Goal: Task Accomplishment & Management: Complete application form

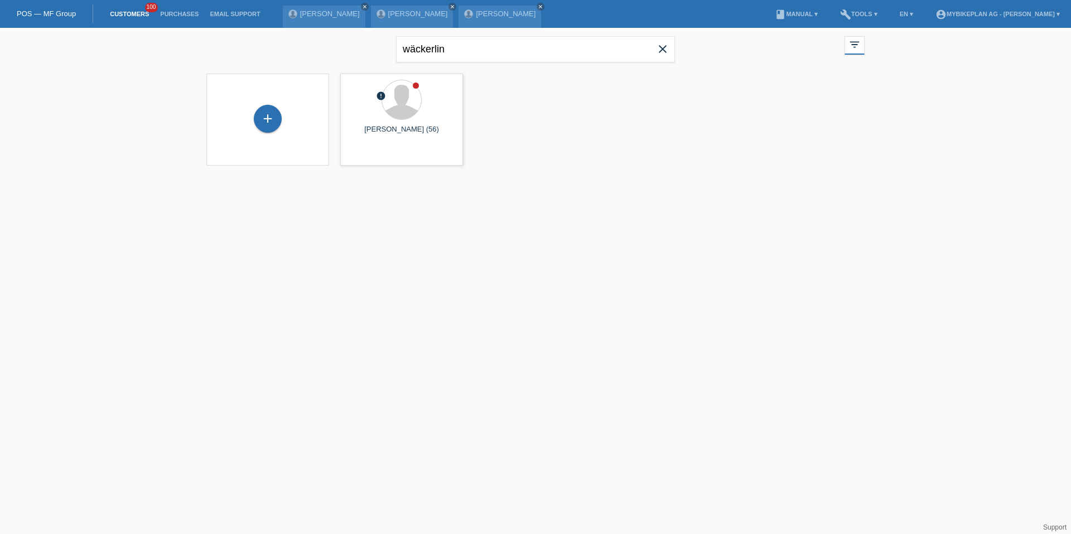
click at [656, 51] on icon "close" at bounding box center [662, 48] width 13 height 13
click at [176, 164] on div "close filter_list view_module Show all customers star Show stared customers lay…" at bounding box center [535, 151] width 1071 height 246
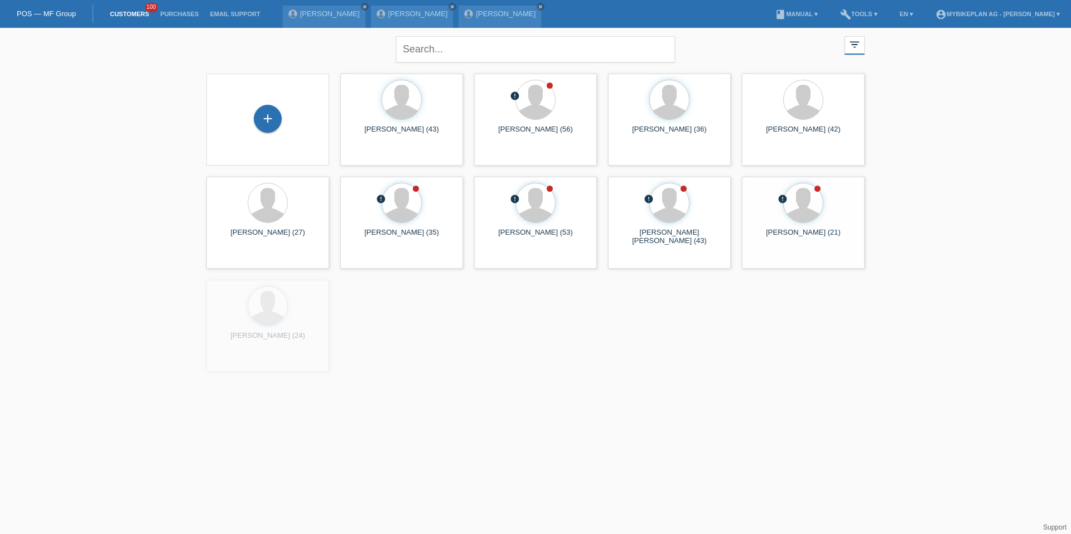
click at [285, 125] on div "+" at bounding box center [267, 120] width 105 height 30
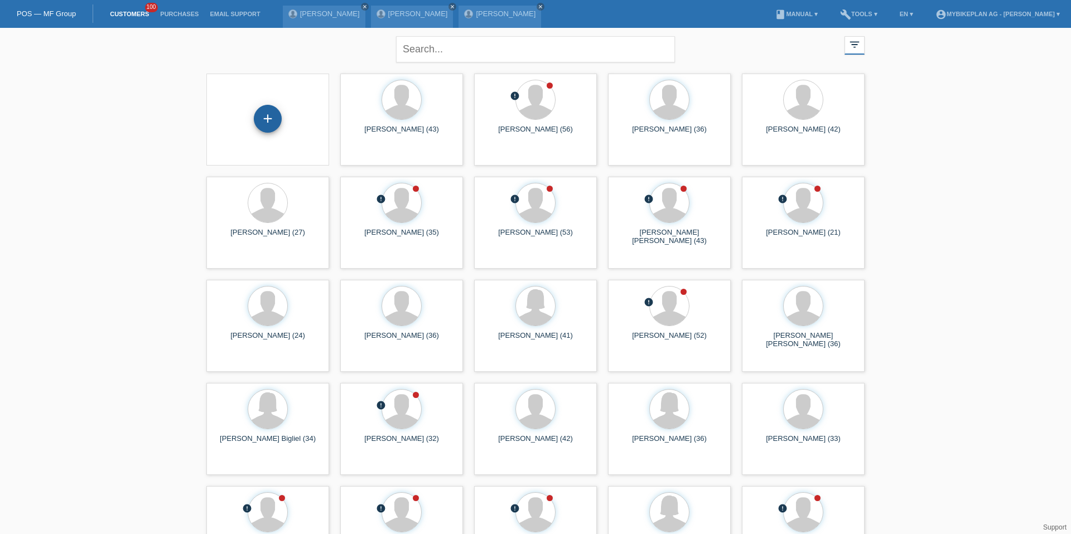
click at [277, 124] on div "+" at bounding box center [268, 119] width 28 height 28
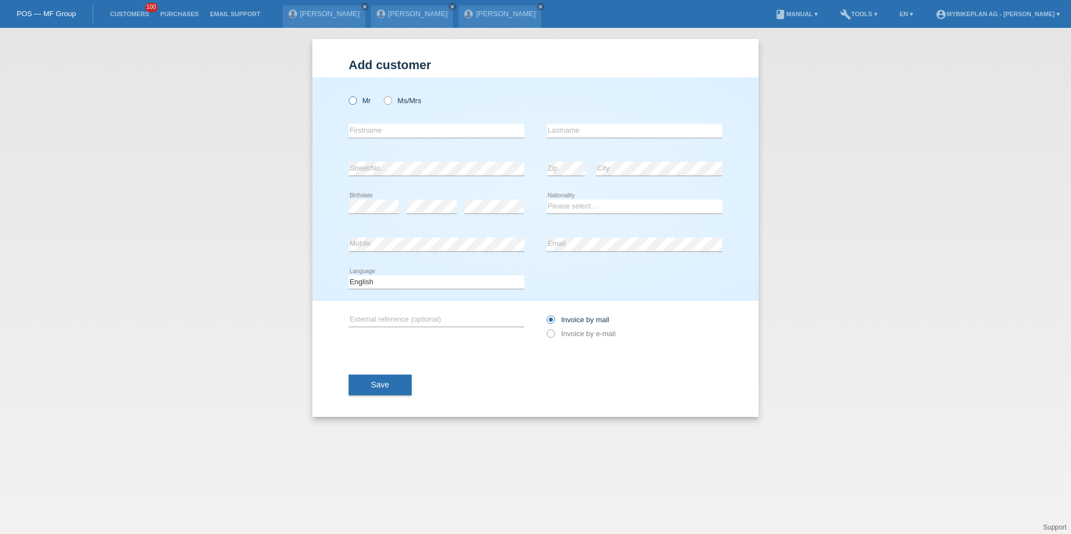
click at [347, 95] on icon at bounding box center [347, 95] width 0 height 0
click at [354, 100] on input "Mr" at bounding box center [351, 99] width 7 height 7
radio input "true"
click at [357, 127] on input "text" at bounding box center [436, 131] width 176 height 14
type input "Rui Fernando"
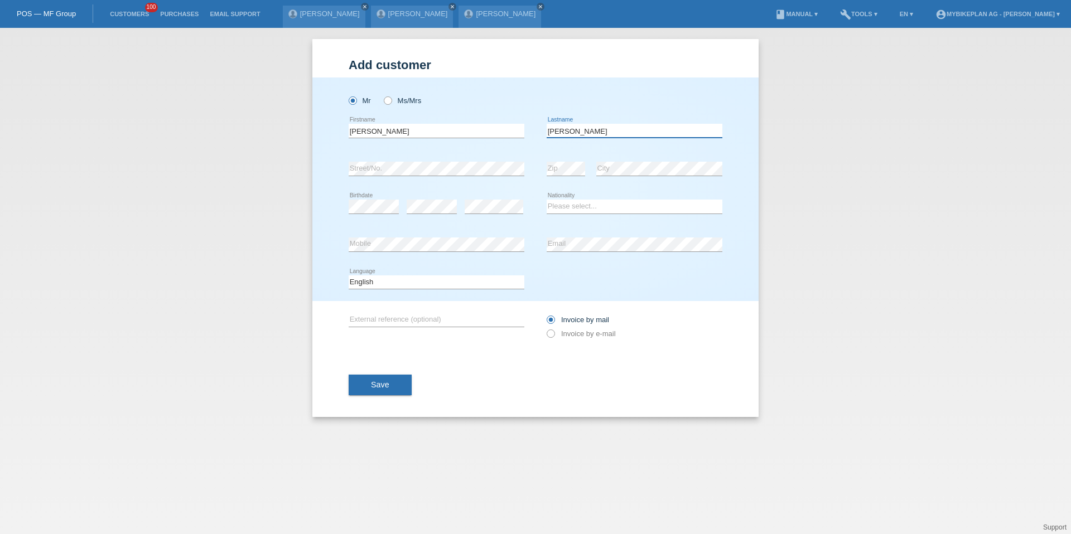
type input "Marinho Lopes"
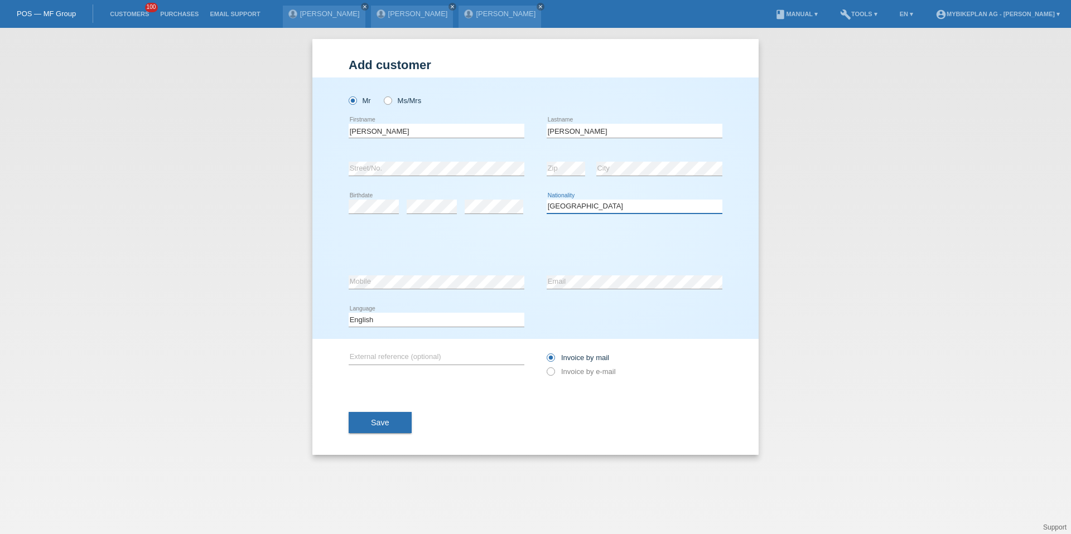
select select "PT"
select select "C"
select select "20"
select select "10"
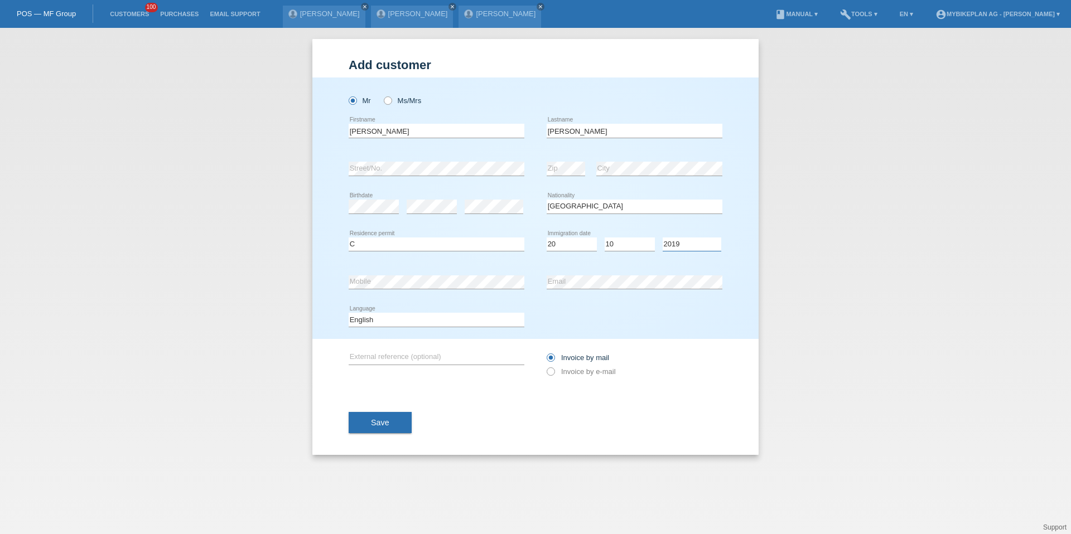
select select "2012"
click at [460, 323] on select "Deutsch Français Italiano English" at bounding box center [436, 319] width 176 height 13
select select "de"
click at [579, 372] on label "Invoice by e-mail" at bounding box center [580, 371] width 69 height 8
click at [554, 372] on input "Invoice by e-mail" at bounding box center [549, 374] width 7 height 14
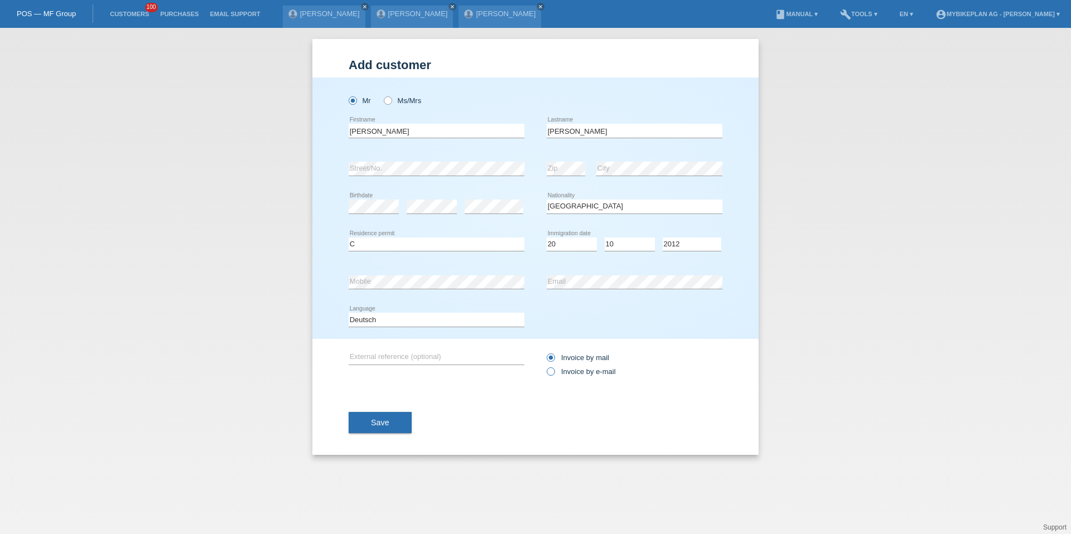
radio input "true"
click at [417, 418] on div "Save" at bounding box center [535, 422] width 374 height 65
click at [398, 418] on button "Save" at bounding box center [379, 422] width 63 height 21
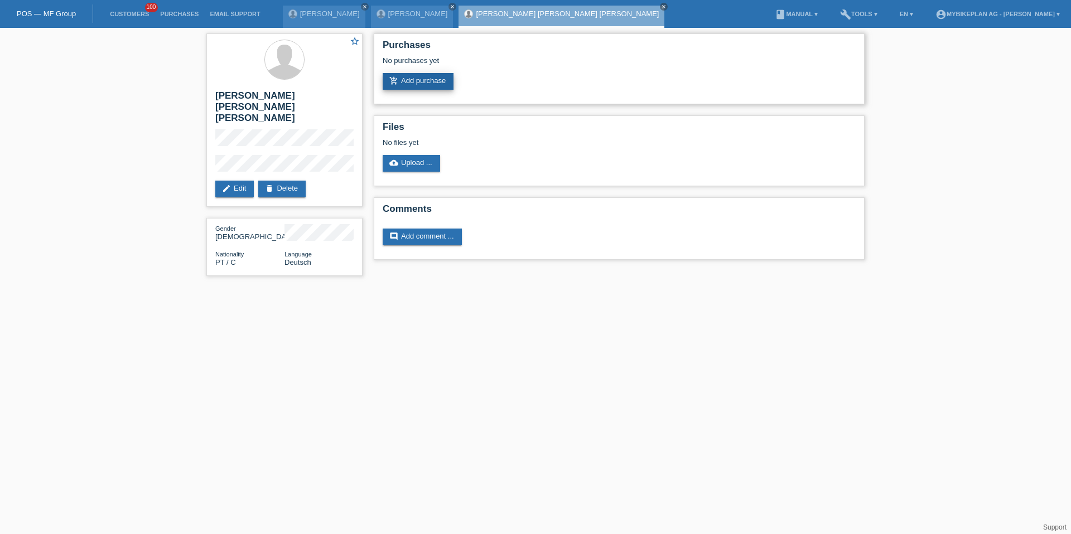
click at [401, 87] on link "add_shopping_cart Add purchase" at bounding box center [417, 81] width 71 height 17
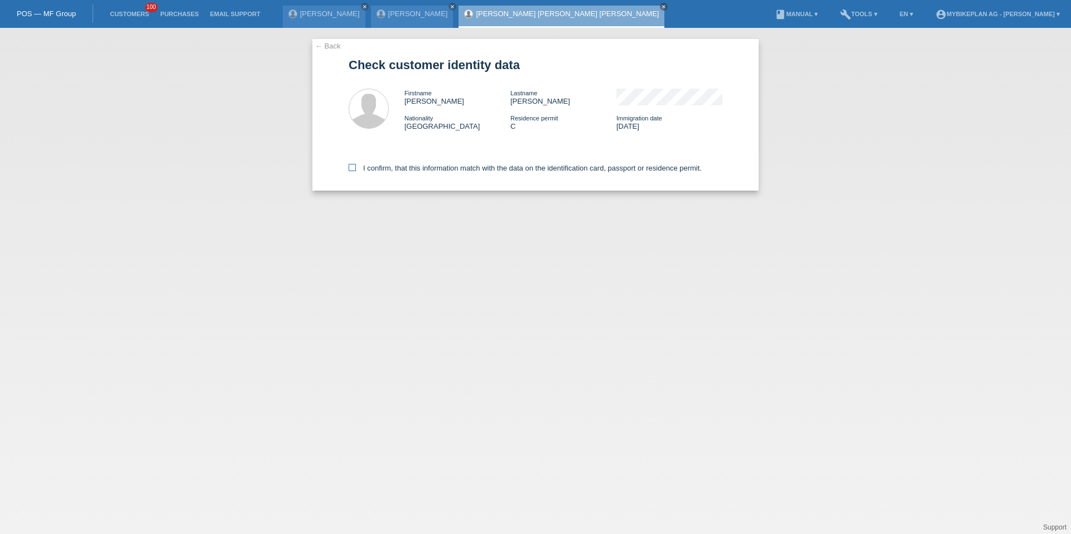
click at [581, 171] on label "I confirm, that this information match with the data on the identification card…" at bounding box center [524, 168] width 353 height 8
click at [356, 171] on input "I confirm, that this information match with the data on the identification card…" at bounding box center [351, 167] width 7 height 7
checkbox input "true"
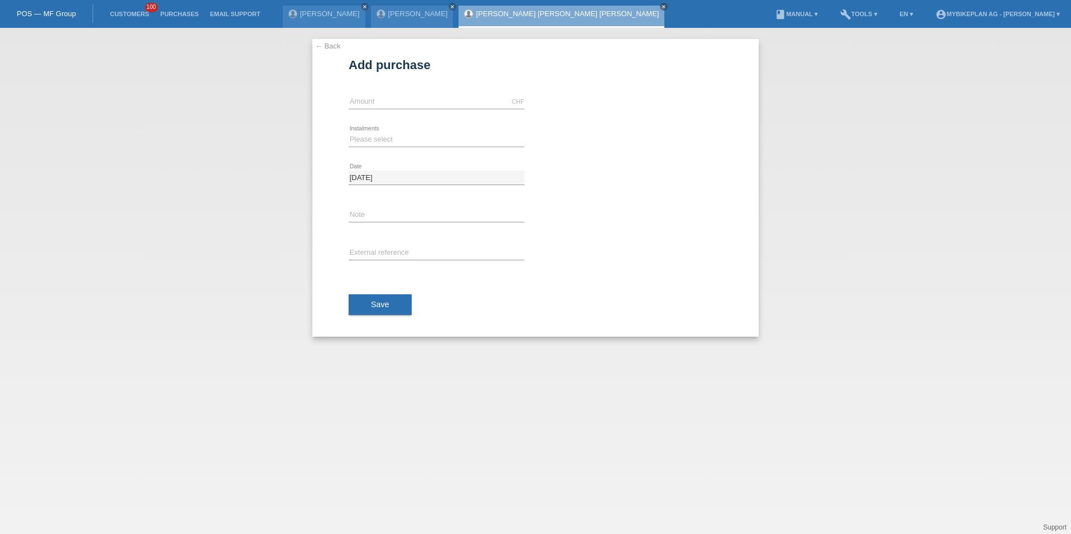
click at [396, 93] on div "CHF error Amount" at bounding box center [436, 102] width 176 height 38
click at [388, 98] on input "text" at bounding box center [436, 102] width 176 height 14
type input "3125.50"
click at [359, 135] on select "Please select 6 instalments 12 instalments 18 instalments 24 instalments 36 ins…" at bounding box center [436, 139] width 176 height 13
select select "486"
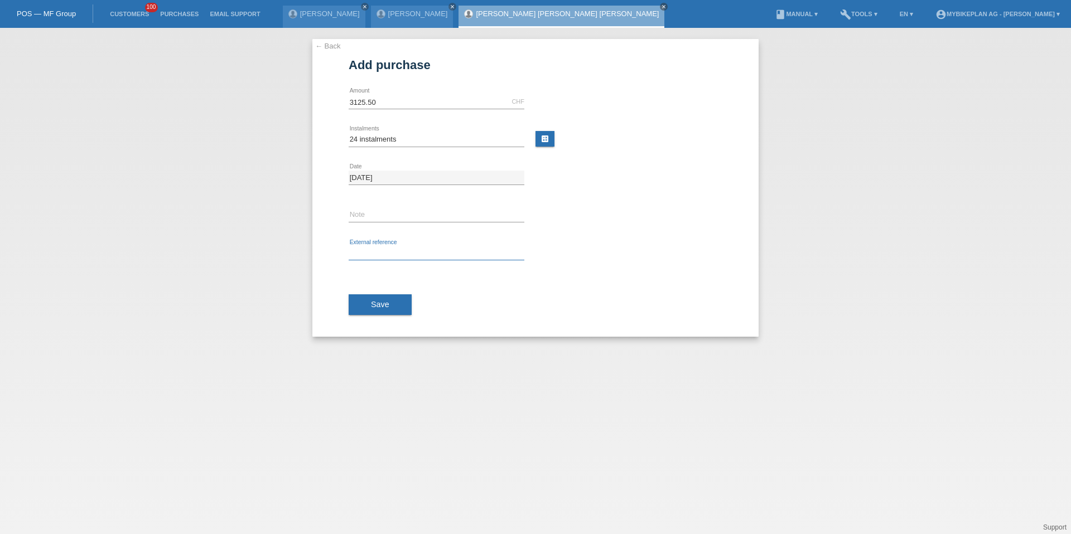
click at [370, 255] on input "text" at bounding box center [436, 253] width 176 height 14
paste input "41685042806"
type input "41685042806"
click at [370, 295] on button "Save" at bounding box center [379, 304] width 63 height 21
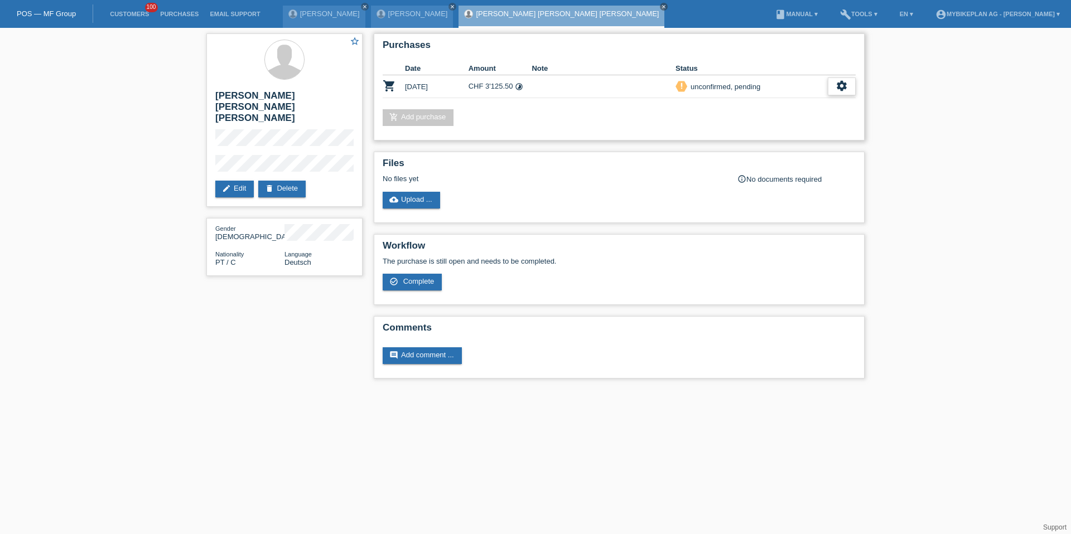
click at [843, 90] on icon "settings" at bounding box center [841, 86] width 12 height 12
click at [826, 100] on div "fullscreen Show" at bounding box center [769, 104] width 168 height 17
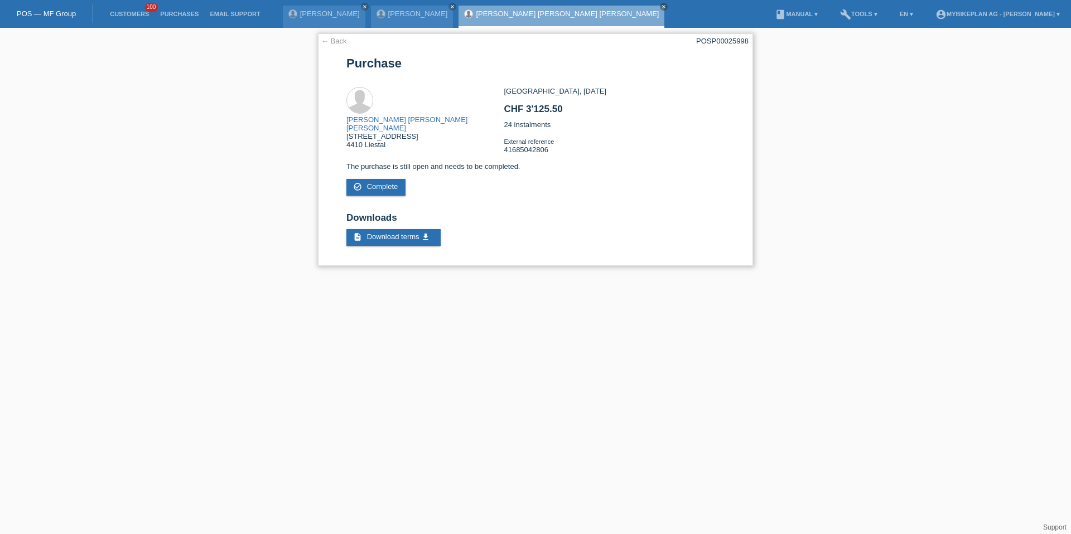
click at [738, 40] on div "POSP00025998" at bounding box center [722, 41] width 52 height 8
copy div "POSP00025998"
click at [123, 14] on link "Customers" at bounding box center [129, 14] width 50 height 7
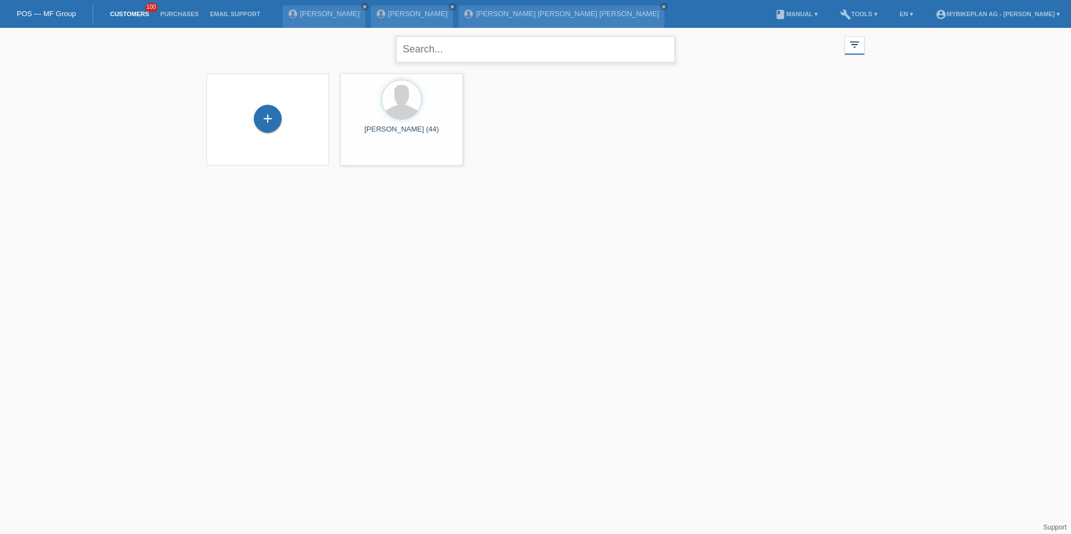
click at [396, 51] on input "text" at bounding box center [535, 49] width 279 height 26
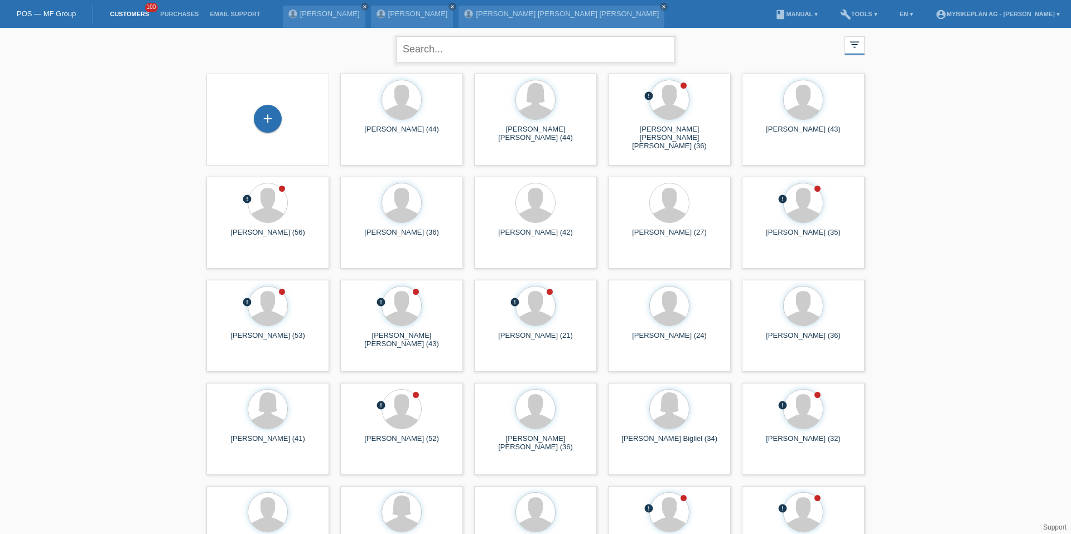
paste input "Bartłomiej"
type input "Bartłomiej"
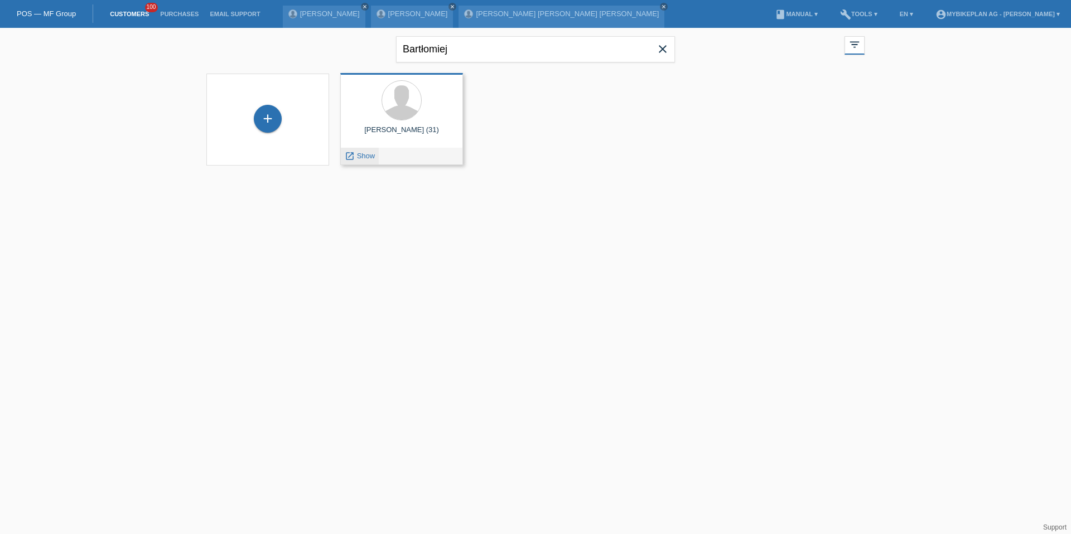
click at [364, 153] on span "Show" at bounding box center [366, 156] width 18 height 8
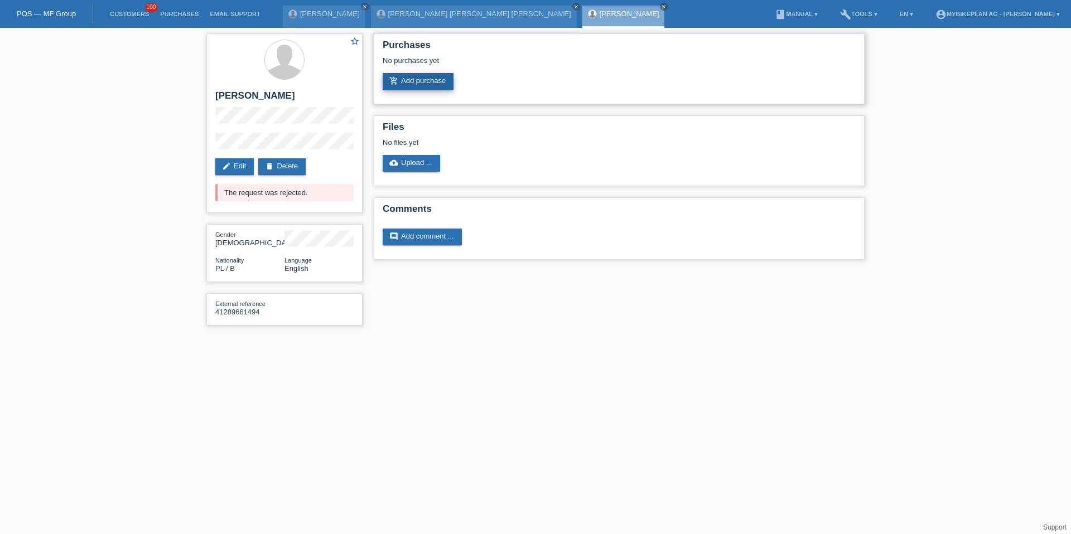
click at [413, 82] on link "add_shopping_cart Add purchase" at bounding box center [417, 81] width 71 height 17
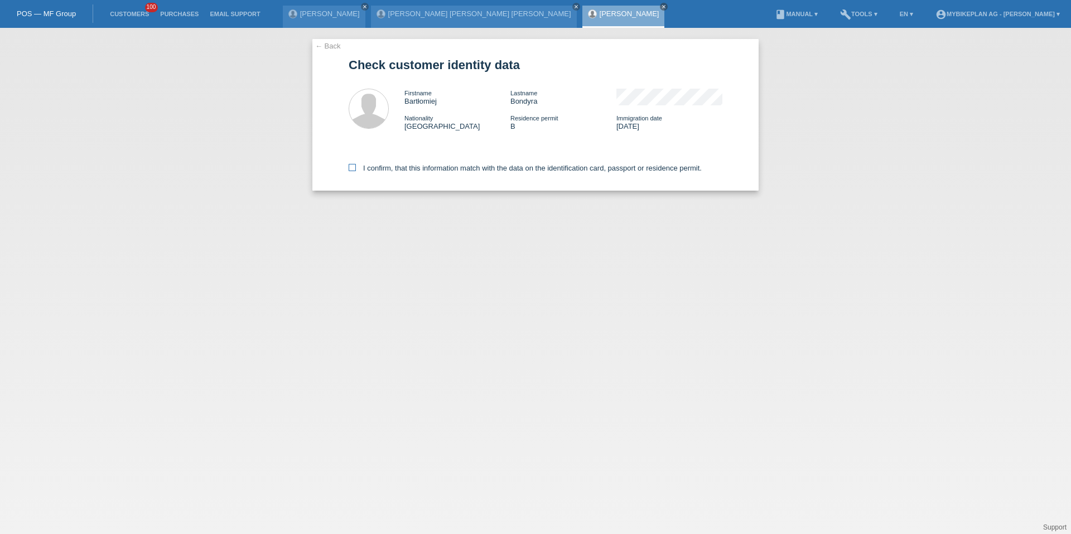
click at [375, 170] on label "I confirm, that this information match with the data on the identification card…" at bounding box center [524, 168] width 353 height 8
click at [356, 170] on input "I confirm, that this information match with the data on the identification card…" at bounding box center [351, 167] width 7 height 7
checkbox input "true"
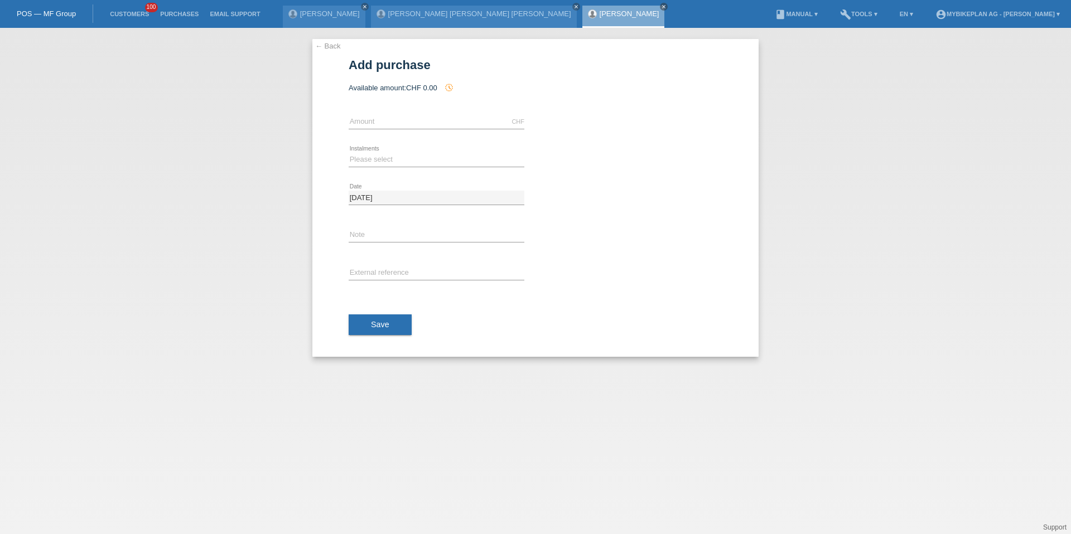
click at [379, 130] on div "CHF error Amount" at bounding box center [436, 122] width 176 height 38
click at [382, 122] on input "text" at bounding box center [436, 122] width 176 height 14
type input "4490.00"
click at [357, 167] on icon at bounding box center [436, 167] width 176 height 1
click at [364, 159] on select "Please select 6 instalments 12 instalments 18 instalments 24 instalments 36 ins…" at bounding box center [436, 159] width 176 height 13
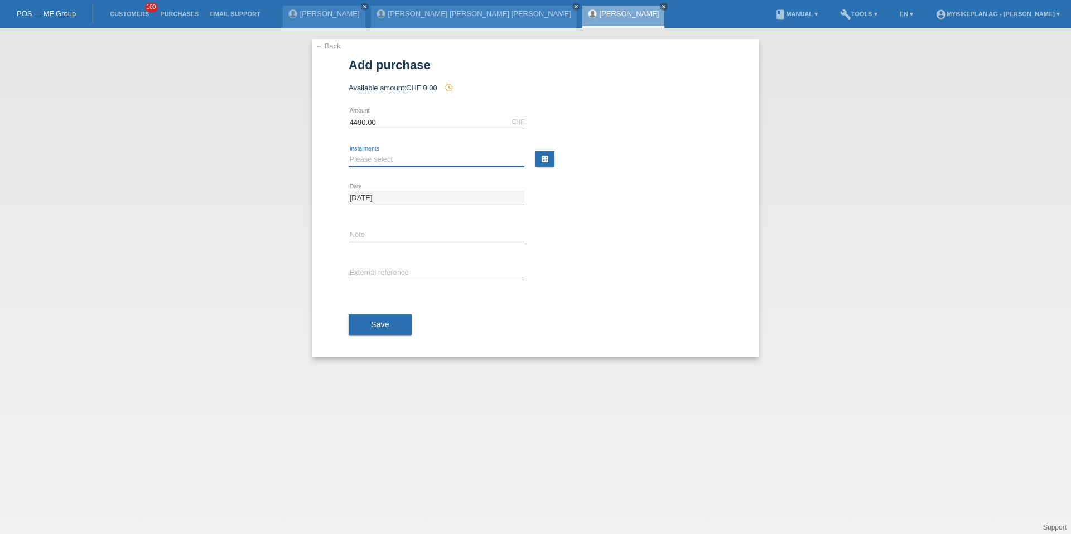
select select "487"
click at [379, 277] on input "text" at bounding box center [436, 274] width 176 height 14
paste input "41289661494"
type input "41289661494"
click at [372, 332] on button "Save" at bounding box center [379, 324] width 63 height 21
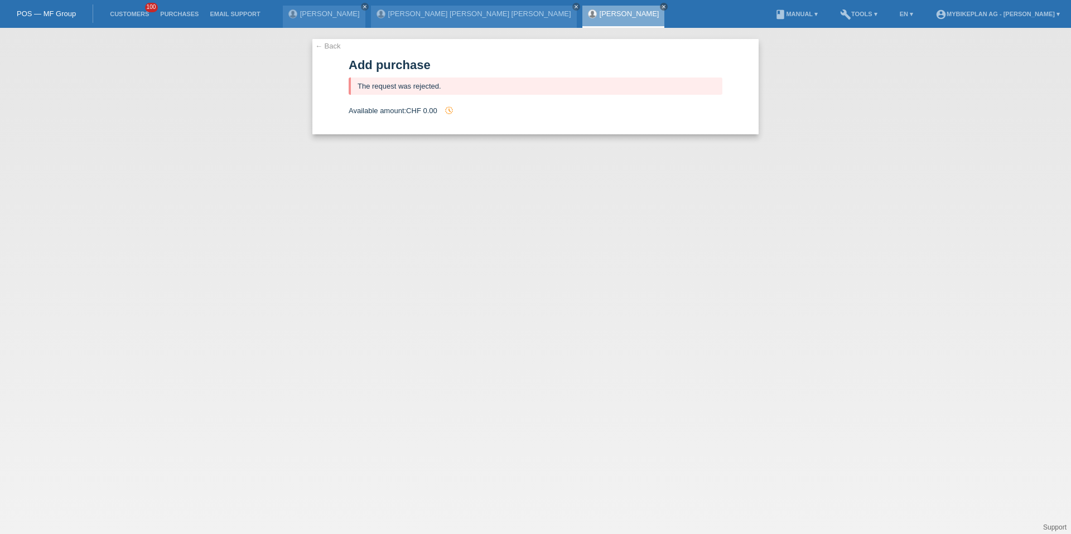
click at [102, 12] on ul "Customers 100 Purchases Email Support" at bounding box center [185, 14] width 172 height 28
click at [118, 12] on link "Customers" at bounding box center [129, 14] width 50 height 7
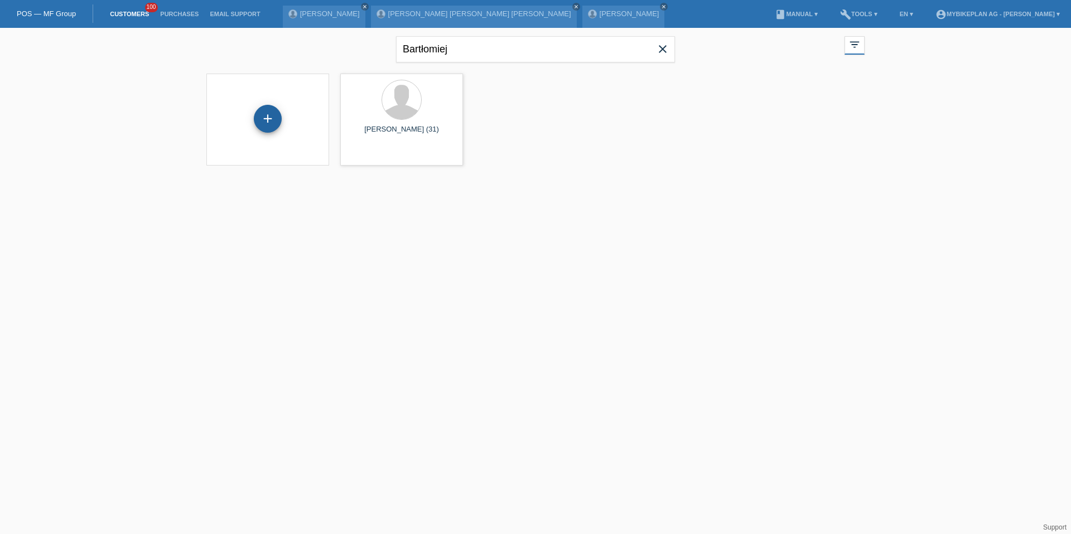
click at [273, 112] on div "+" at bounding box center [268, 119] width 28 height 28
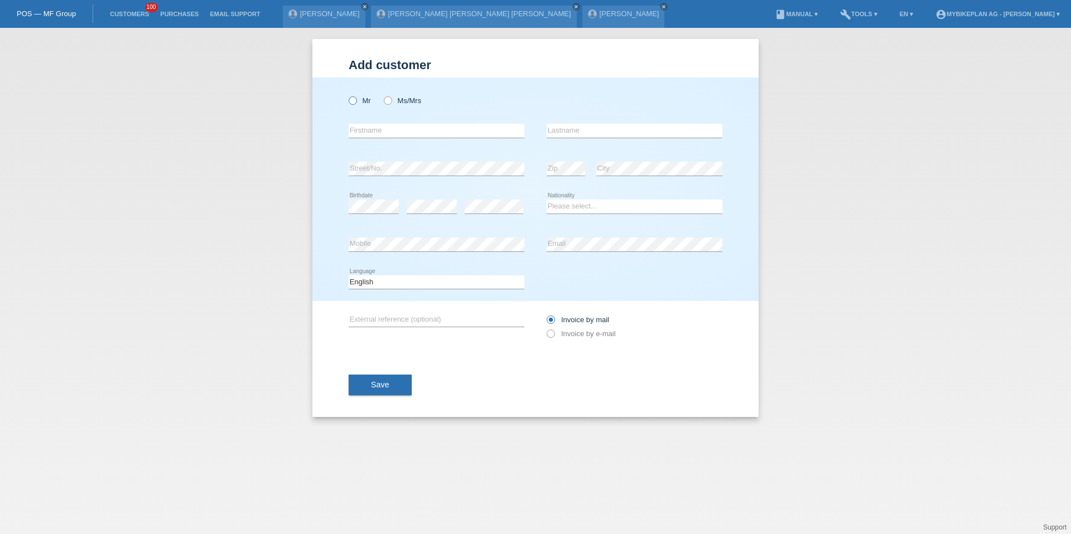
click at [347, 95] on icon at bounding box center [347, 95] width 0 height 0
click at [355, 102] on input "Mr" at bounding box center [351, 99] width 7 height 7
radio input "true"
click at [382, 95] on icon at bounding box center [382, 95] width 0 height 0
click at [390, 102] on input "Ms/Mrs" at bounding box center [387, 99] width 7 height 7
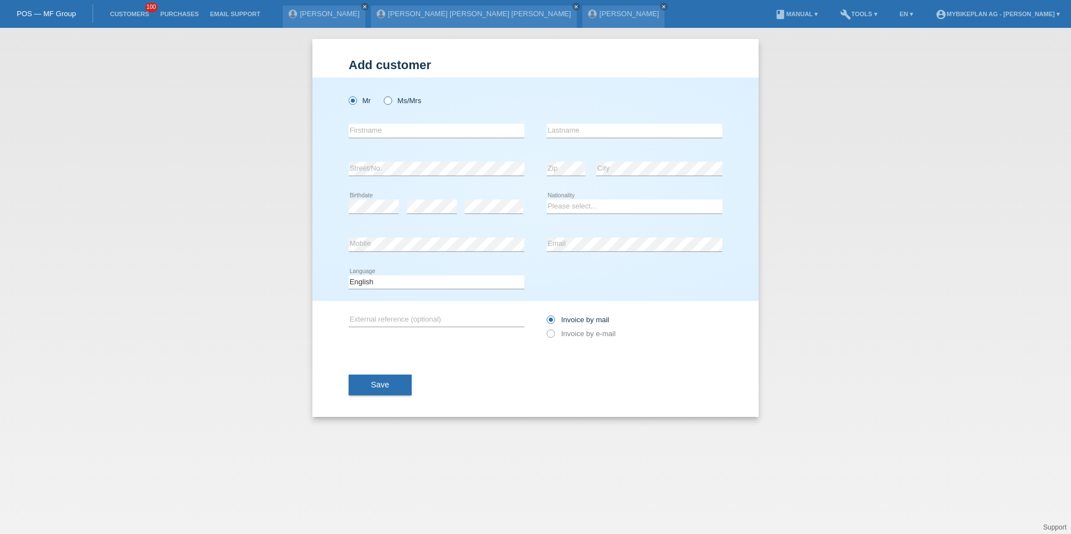
radio input "true"
click at [390, 129] on input "text" at bounding box center [436, 131] width 176 height 14
type input "Learta Edona"
type input "Tafilaj"
select select "CH"
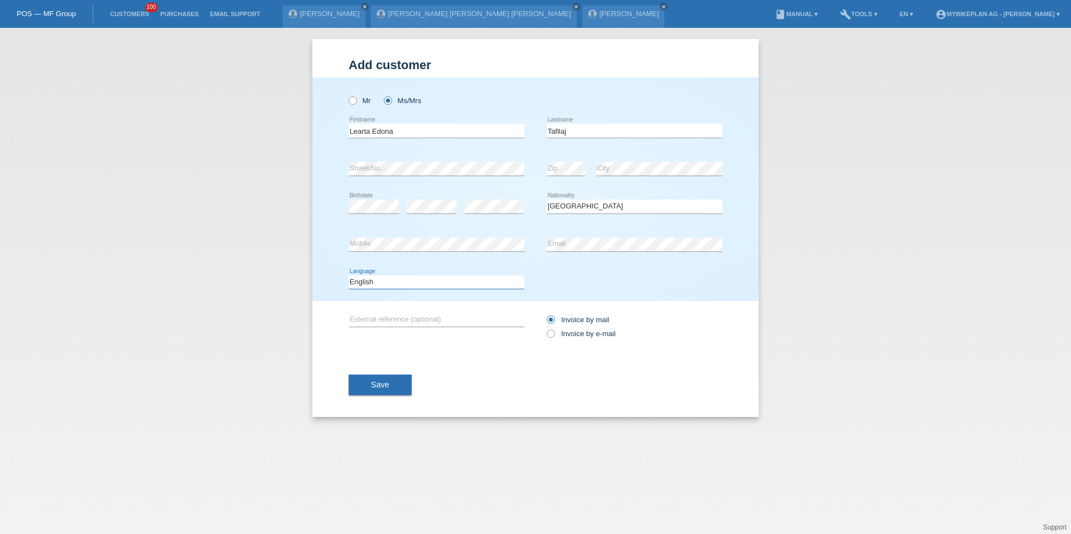
click at [411, 275] on select "Deutsch Français Italiano English" at bounding box center [436, 281] width 176 height 13
select select "de"
click at [583, 338] on div "Invoice by mail Invoice by e-mail" at bounding box center [634, 327] width 176 height 28
click at [587, 336] on label "Invoice by e-mail" at bounding box center [580, 334] width 69 height 8
click at [554, 336] on input "Invoice by e-mail" at bounding box center [549, 337] width 7 height 14
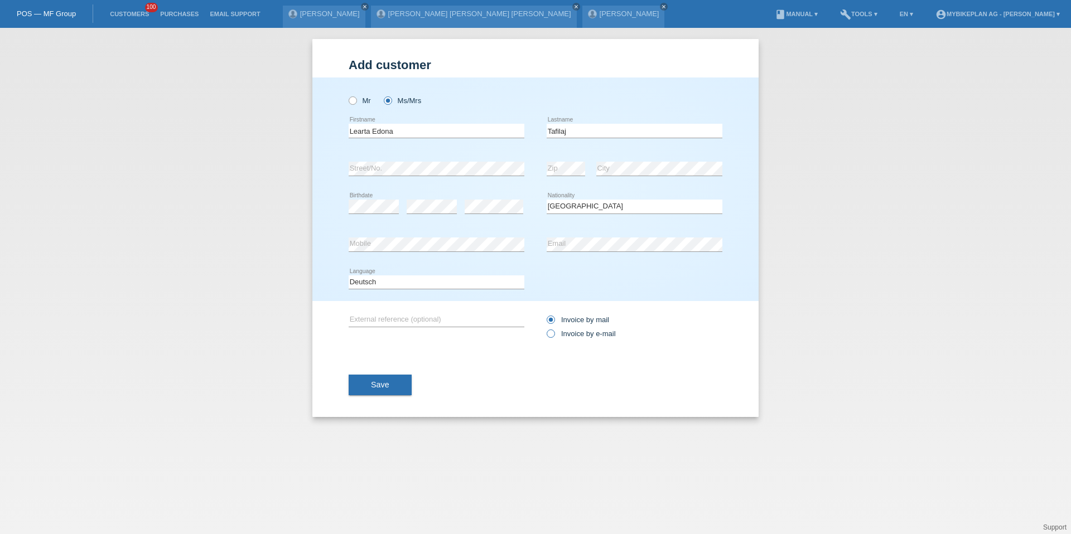
radio input "true"
click at [368, 382] on button "Save" at bounding box center [379, 385] width 63 height 21
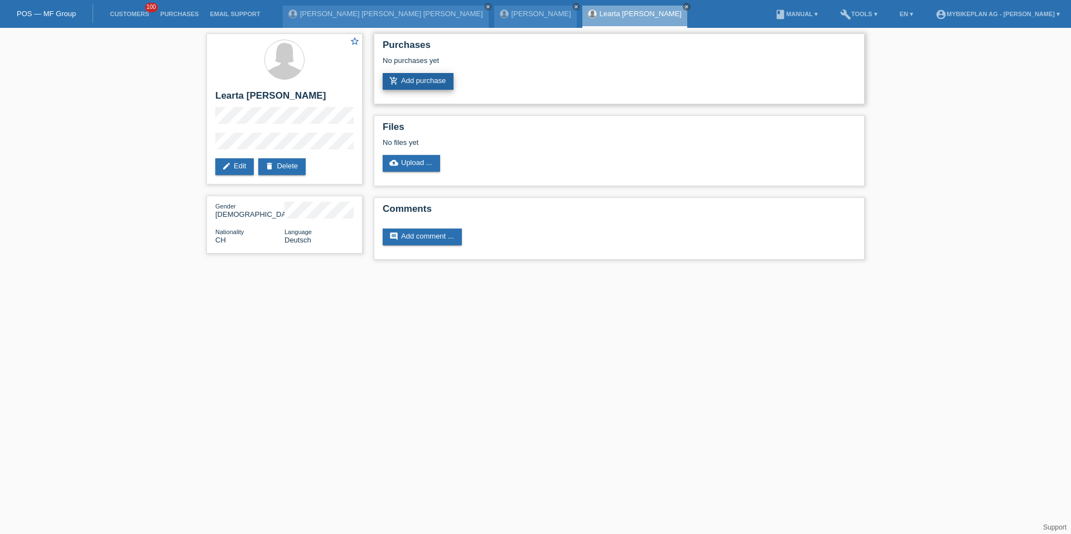
click at [413, 84] on link "add_shopping_cart Add purchase" at bounding box center [417, 81] width 71 height 17
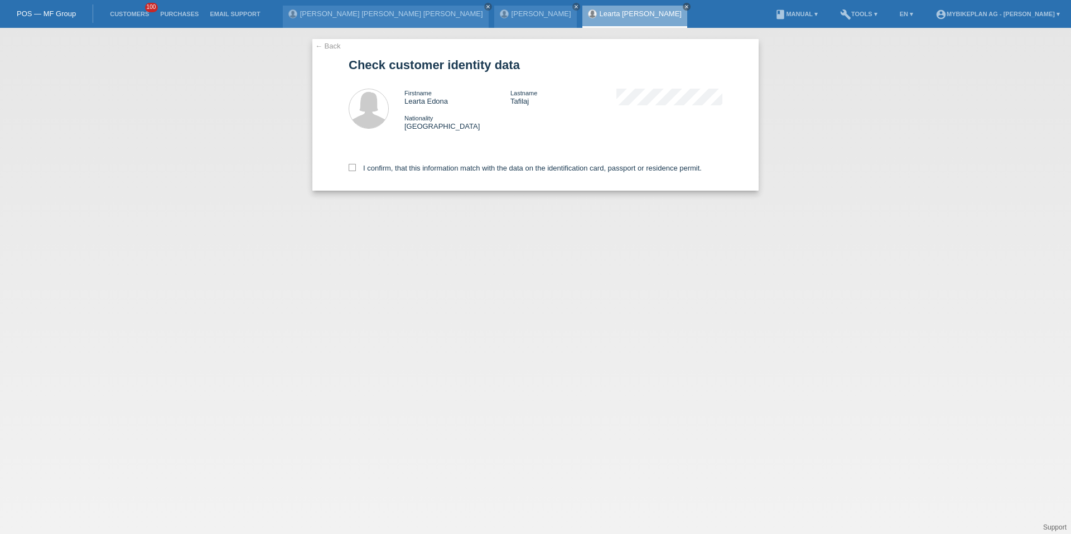
click at [385, 163] on div "I confirm, that this information match with the data on the identification card…" at bounding box center [535, 166] width 374 height 49
click at [391, 171] on label "I confirm, that this information match with the data on the identification card…" at bounding box center [524, 168] width 353 height 8
click at [356, 171] on input "I confirm, that this information match with the data on the identification card…" at bounding box center [351, 167] width 7 height 7
checkbox input "true"
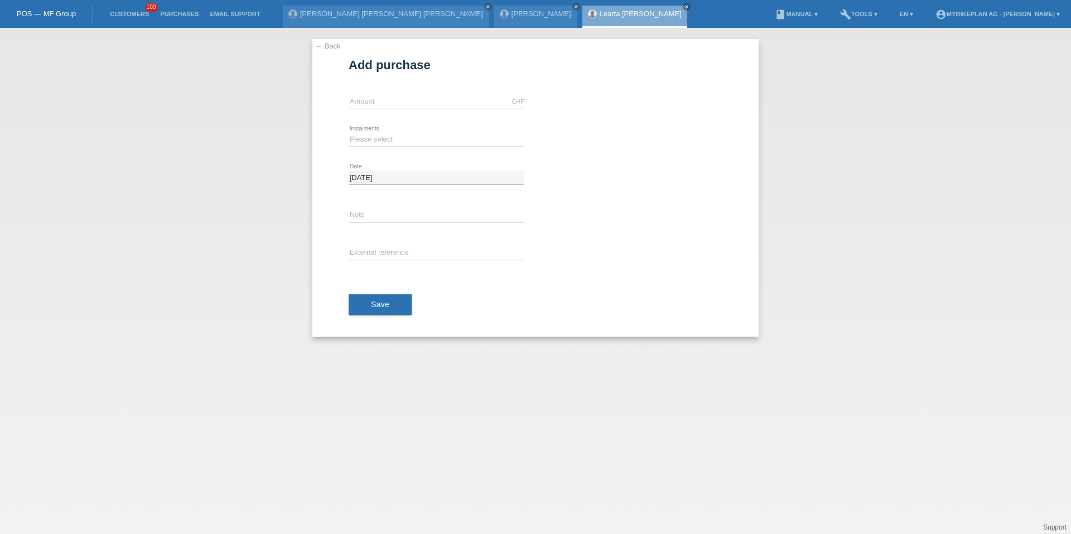
click at [401, 90] on div "CHF error Amount" at bounding box center [436, 102] width 176 height 38
click at [401, 96] on input "text" at bounding box center [436, 102] width 176 height 14
type input "4490.00"
click at [376, 139] on select "Please select 6 instalments 12 instalments 18 instalments 24 instalments 36 ins…" at bounding box center [436, 139] width 176 height 13
select select "488"
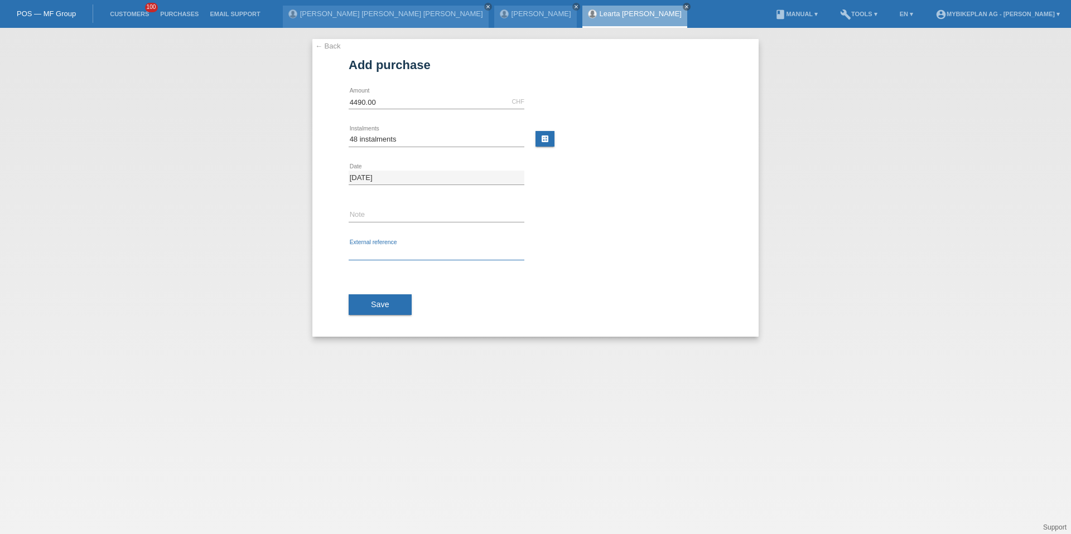
click at [376, 257] on input "text" at bounding box center [436, 253] width 176 height 14
paste input "41671551239"
type input "41671551239"
click at [377, 306] on span "Save" at bounding box center [380, 304] width 18 height 9
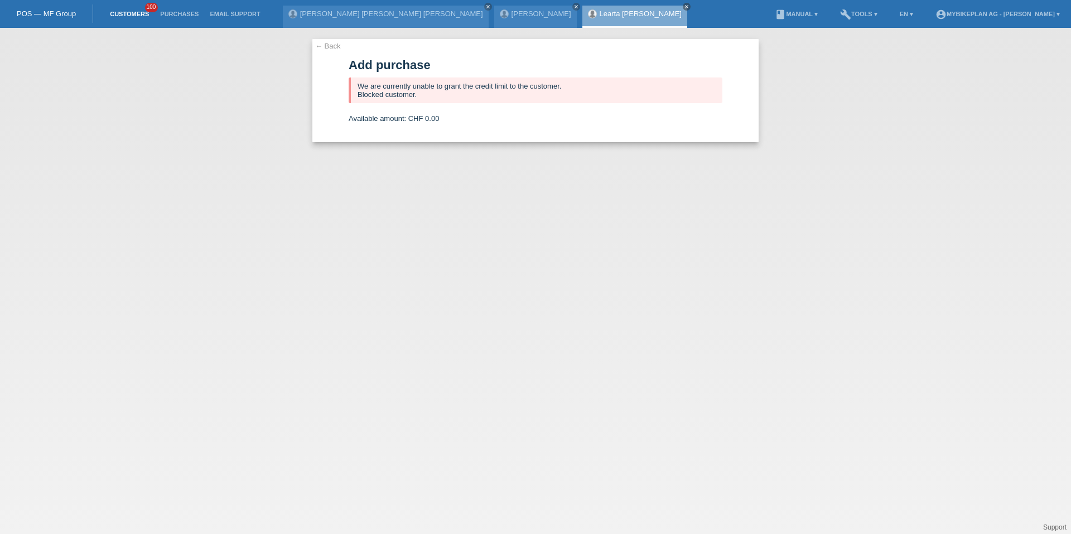
click at [134, 15] on link "Customers" at bounding box center [129, 14] width 50 height 7
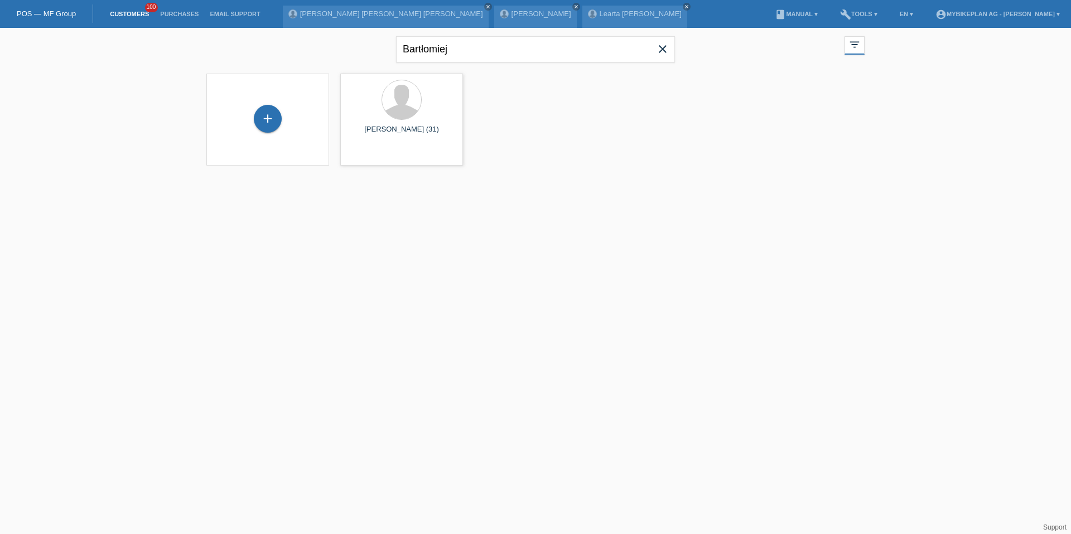
click at [665, 47] on icon "close" at bounding box center [662, 48] width 13 height 13
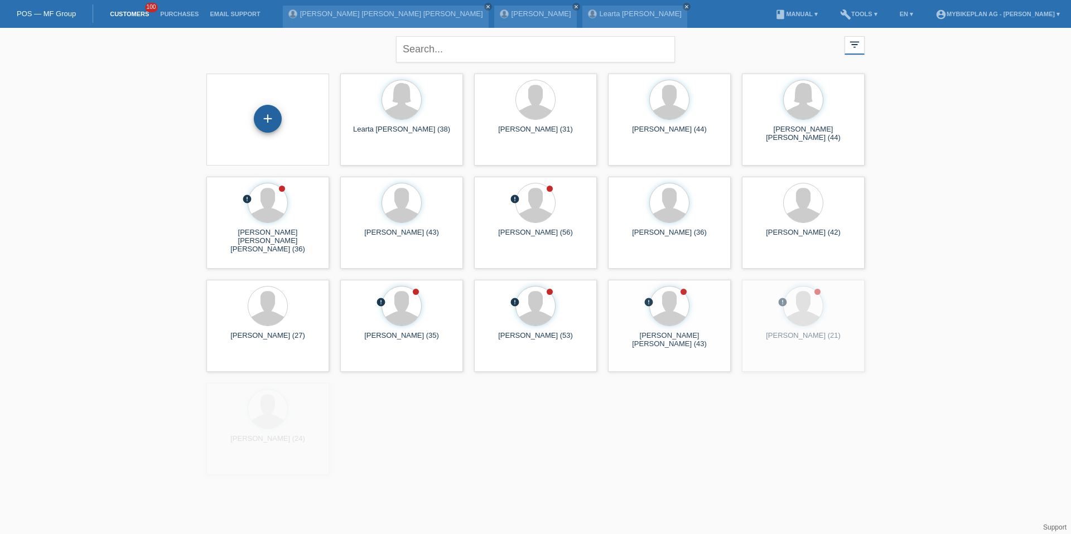
click at [260, 114] on div "+" at bounding box center [268, 119] width 28 height 28
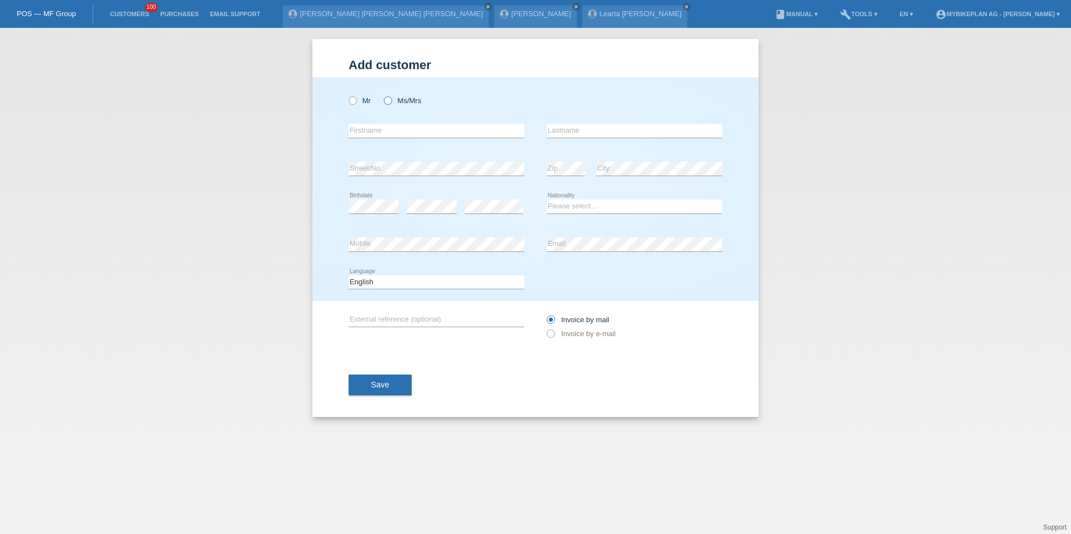
click at [393, 102] on label "Ms/Mrs" at bounding box center [402, 100] width 37 height 8
click at [391, 102] on input "Ms/Mrs" at bounding box center [387, 99] width 7 height 7
radio input "true"
click at [410, 130] on input "text" at bounding box center [436, 131] width 176 height 14
type input "Annika"
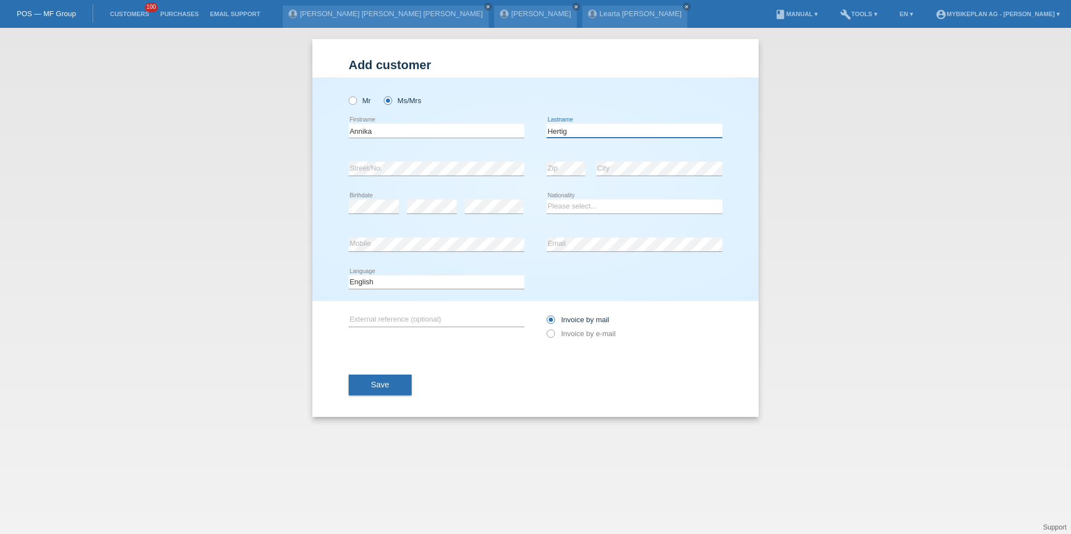
type input "Hertig"
select select "CH"
click at [457, 278] on select "Deutsch Français Italiano English" at bounding box center [436, 281] width 176 height 13
select select "de"
click at [578, 332] on label "Invoice by e-mail" at bounding box center [580, 334] width 69 height 8
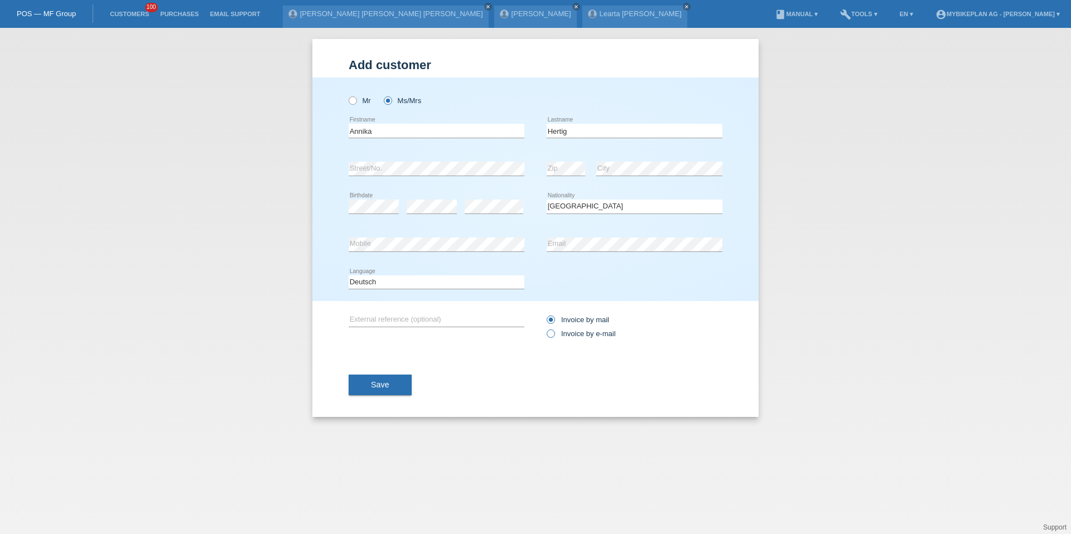
click at [554, 332] on input "Invoice by e-mail" at bounding box center [549, 337] width 7 height 14
radio input "true"
click at [365, 386] on button "Save" at bounding box center [379, 385] width 63 height 21
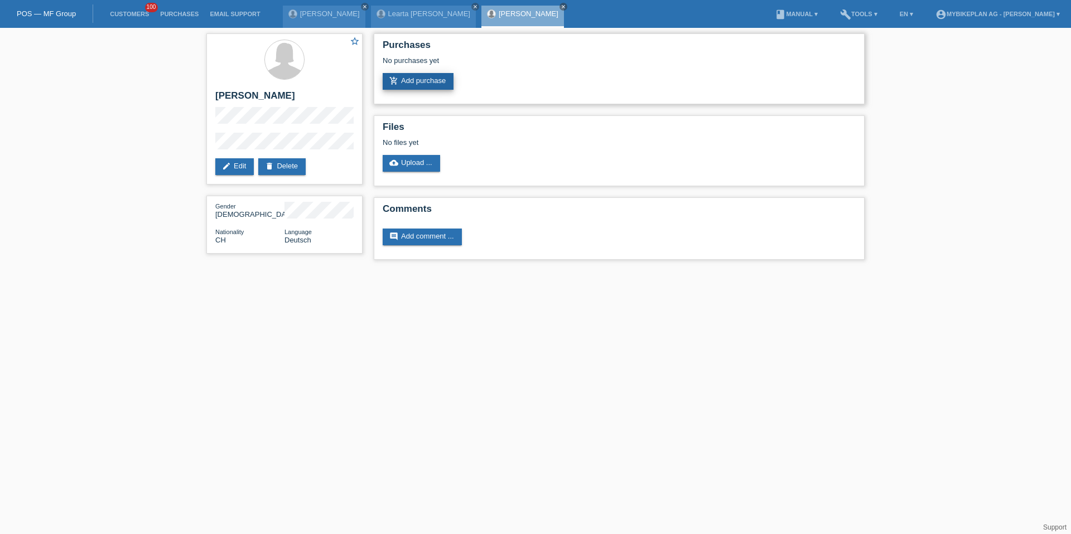
click at [411, 80] on link "add_shopping_cart Add purchase" at bounding box center [417, 81] width 71 height 17
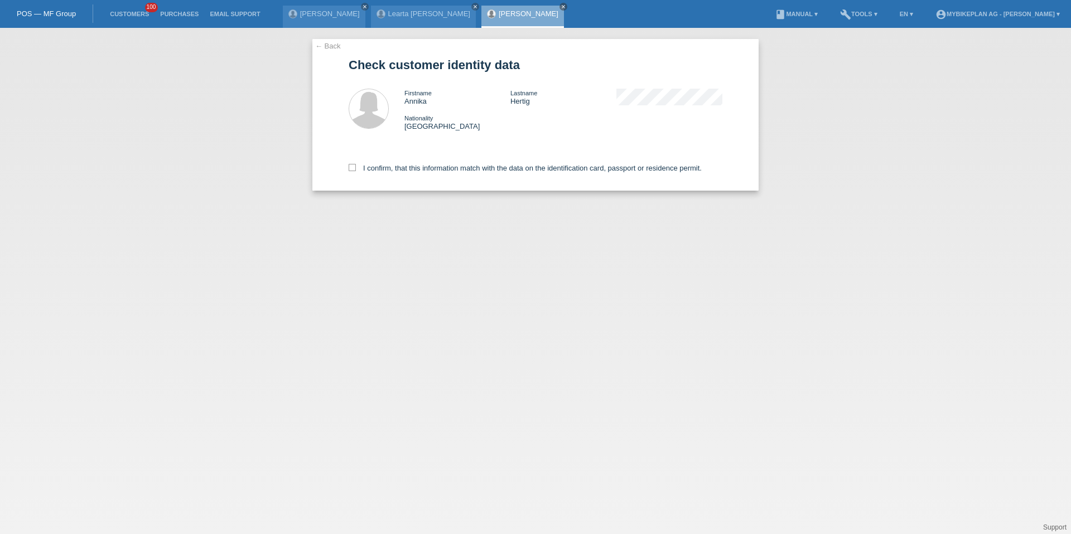
click at [587, 173] on div "I confirm, that this information match with the data on the identification card…" at bounding box center [535, 166] width 374 height 49
click at [577, 166] on label "I confirm, that this information match with the data on the identification card…" at bounding box center [524, 168] width 353 height 8
click at [356, 166] on input "I confirm, that this information match with the data on the identification card…" at bounding box center [351, 167] width 7 height 7
checkbox input "true"
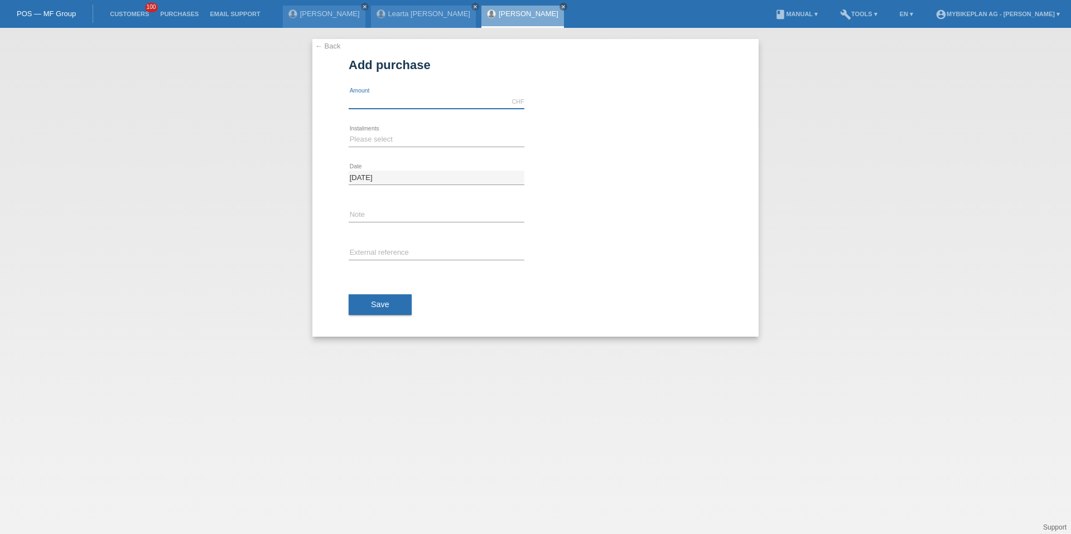
click at [415, 95] on input "text" at bounding box center [436, 102] width 176 height 14
type input "3290.00"
click at [385, 136] on select "Please select 6 instalments 12 instalments 18 instalments 24 instalments 36 ins…" at bounding box center [436, 139] width 176 height 13
select select "487"
click at [371, 244] on div "error External reference" at bounding box center [436, 254] width 176 height 38
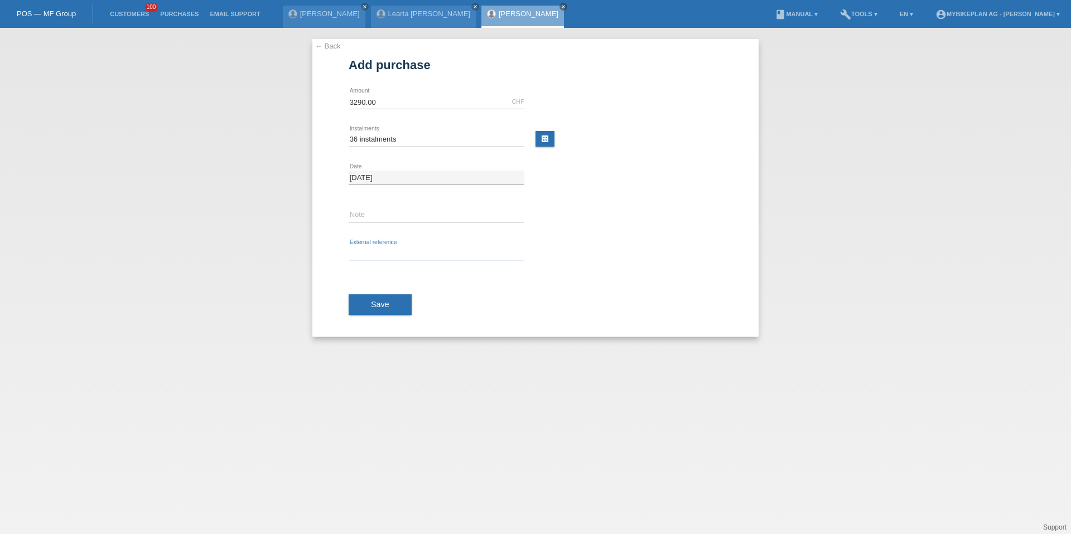
click at [369, 249] on input "text" at bounding box center [436, 253] width 176 height 14
paste input "41687661056"
type input "41687661056"
click at [376, 303] on span "Save" at bounding box center [380, 304] width 18 height 9
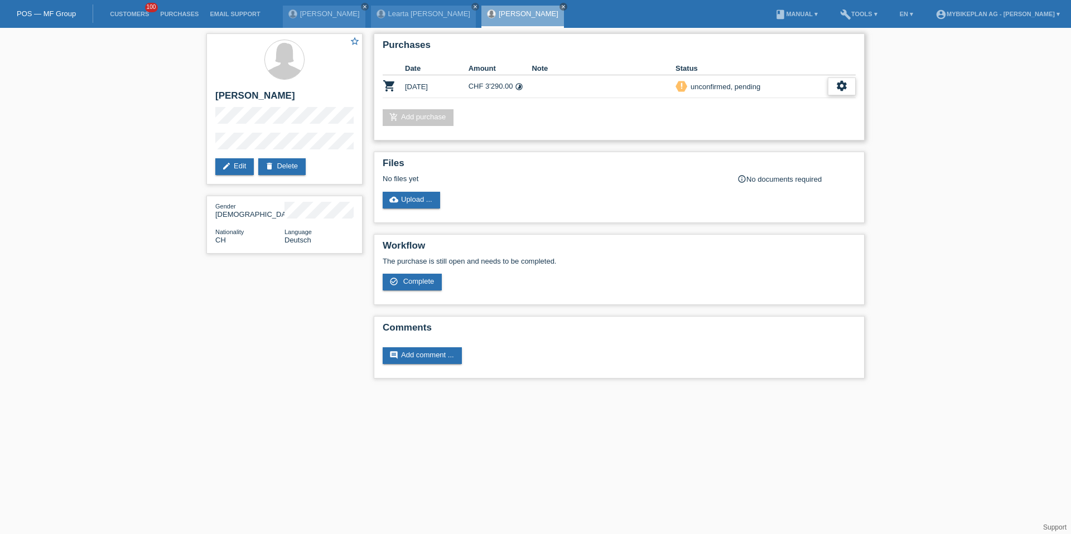
click at [841, 91] on icon "settings" at bounding box center [841, 86] width 12 height 12
click at [821, 106] on div "fullscreen Show" at bounding box center [769, 104] width 168 height 17
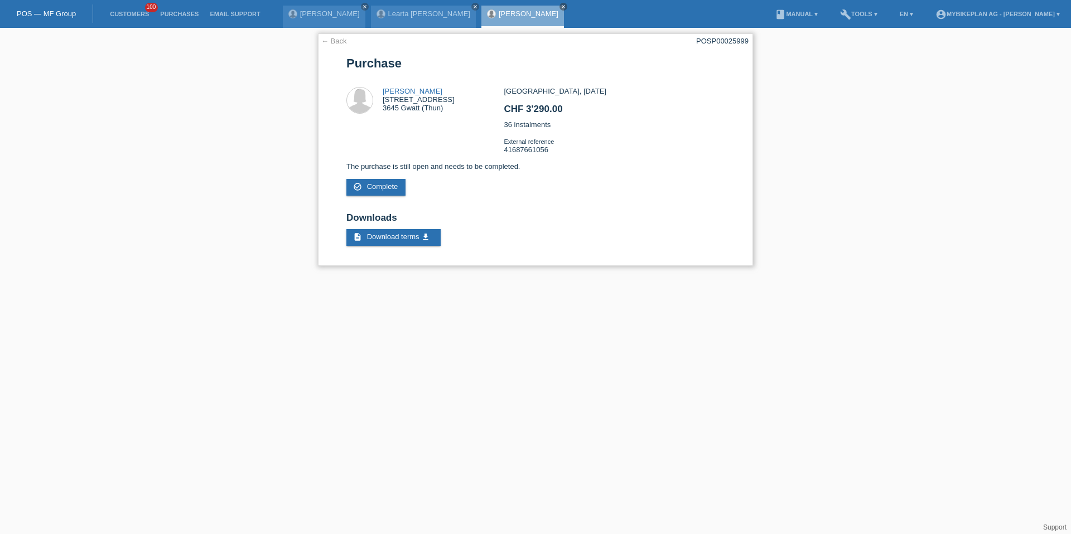
click at [739, 42] on div "POSP00025999" at bounding box center [722, 41] width 52 height 8
copy div "POSP00025999"
click at [419, 91] on link "[PERSON_NAME]" at bounding box center [412, 91] width 60 height 8
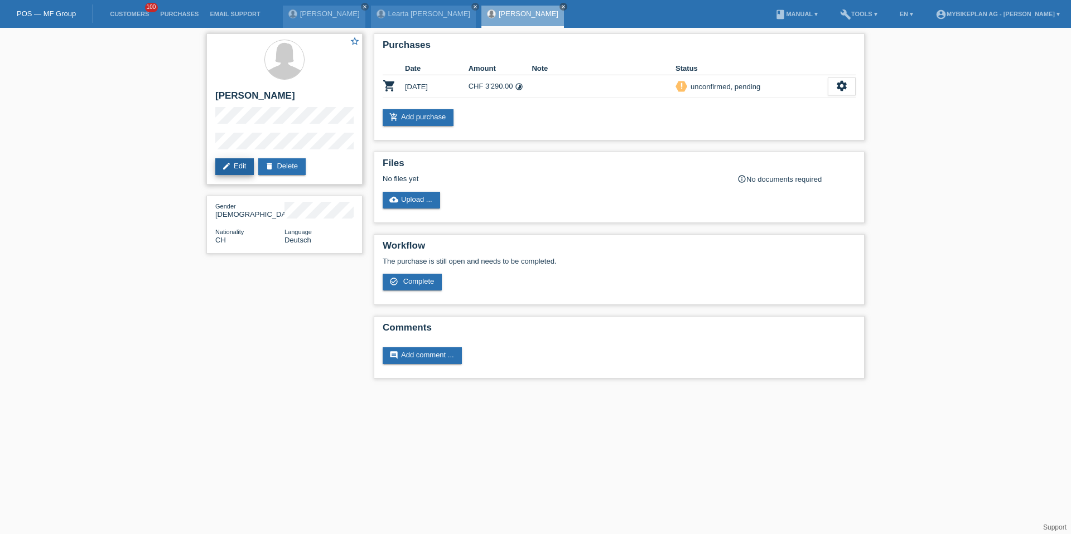
click at [235, 159] on link "edit Edit" at bounding box center [234, 166] width 38 height 17
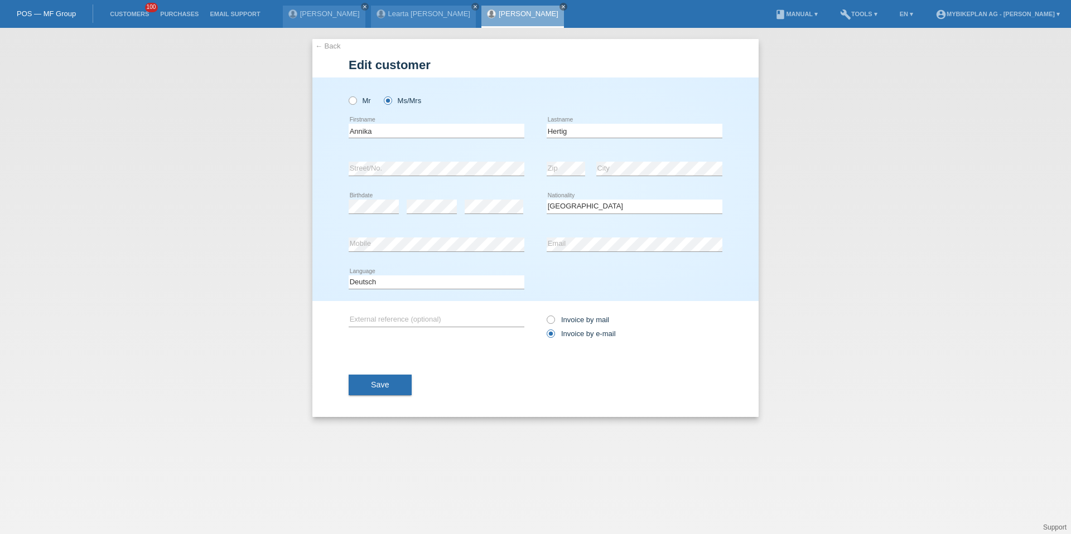
select select "CH"
click at [410, 132] on input "Annika" at bounding box center [436, 131] width 176 height 14
type input "Annika Lucia"
click at [384, 384] on span "Save" at bounding box center [380, 384] width 18 height 9
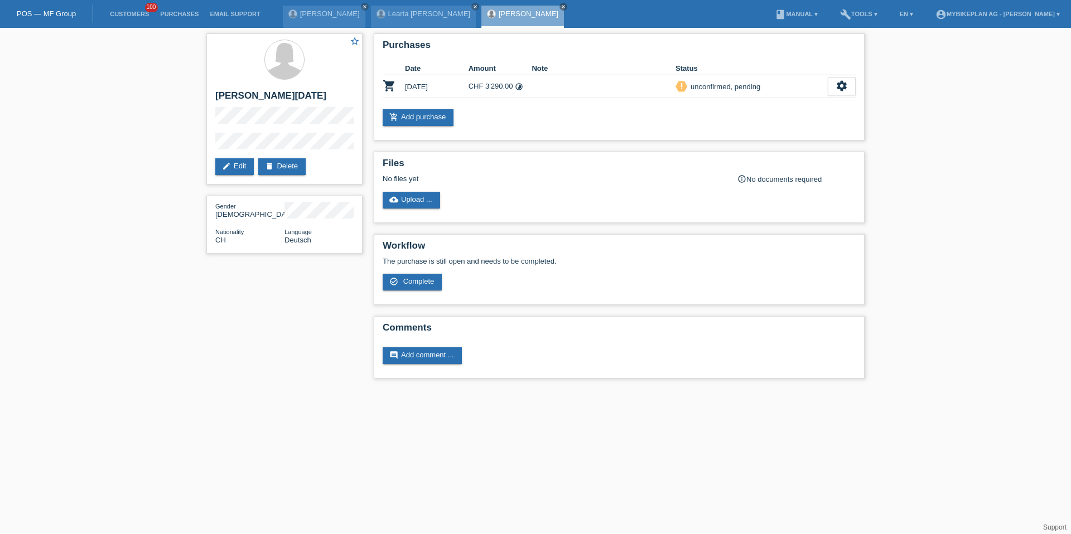
click at [132, 18] on li "Customers 100" at bounding box center [129, 14] width 50 height 28
click at [132, 17] on link "Customers" at bounding box center [129, 14] width 50 height 7
click at [123, 15] on link "Customers" at bounding box center [129, 14] width 50 height 7
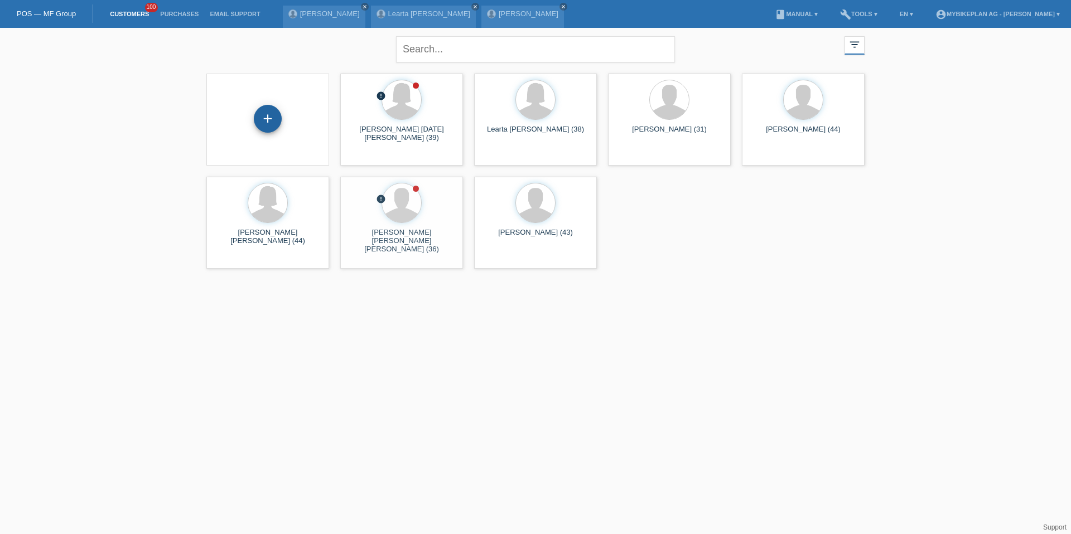
click at [267, 119] on div "+" at bounding box center [268, 119] width 28 height 28
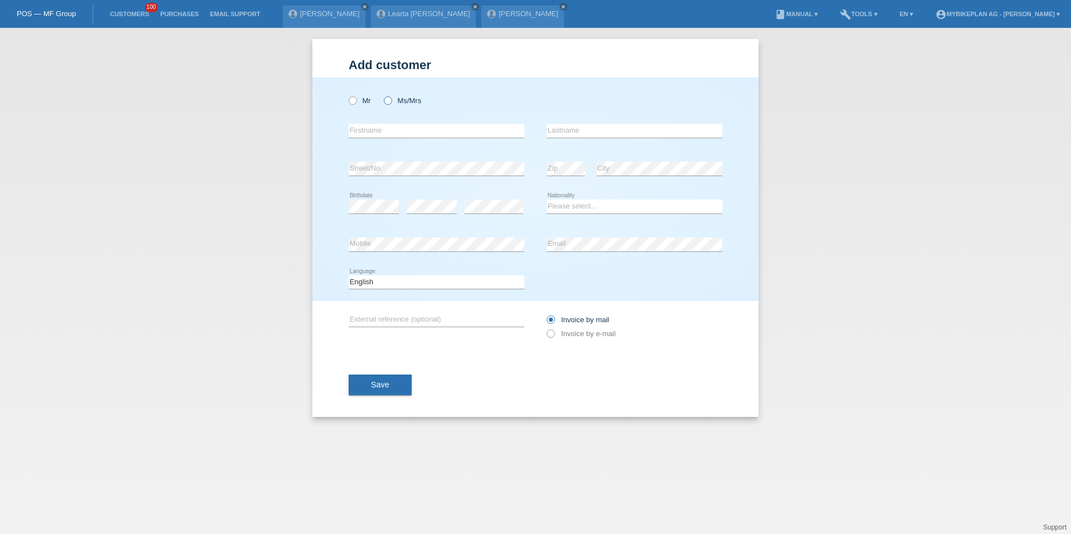
click at [382, 95] on icon at bounding box center [382, 95] width 0 height 0
click at [389, 101] on input "Ms/Mrs" at bounding box center [387, 99] width 7 height 7
radio input "true"
click at [359, 100] on label "Mr" at bounding box center [359, 100] width 22 height 8
click at [356, 100] on input "Mr" at bounding box center [351, 99] width 7 height 7
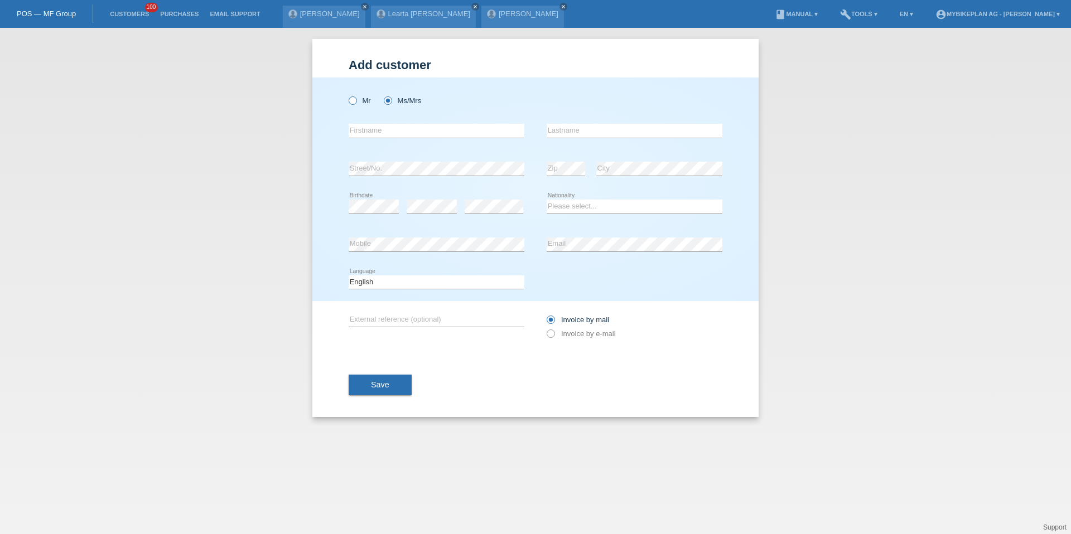
radio input "true"
click at [366, 133] on input "text" at bounding box center [436, 131] width 176 height 14
type input "[PERSON_NAME]"
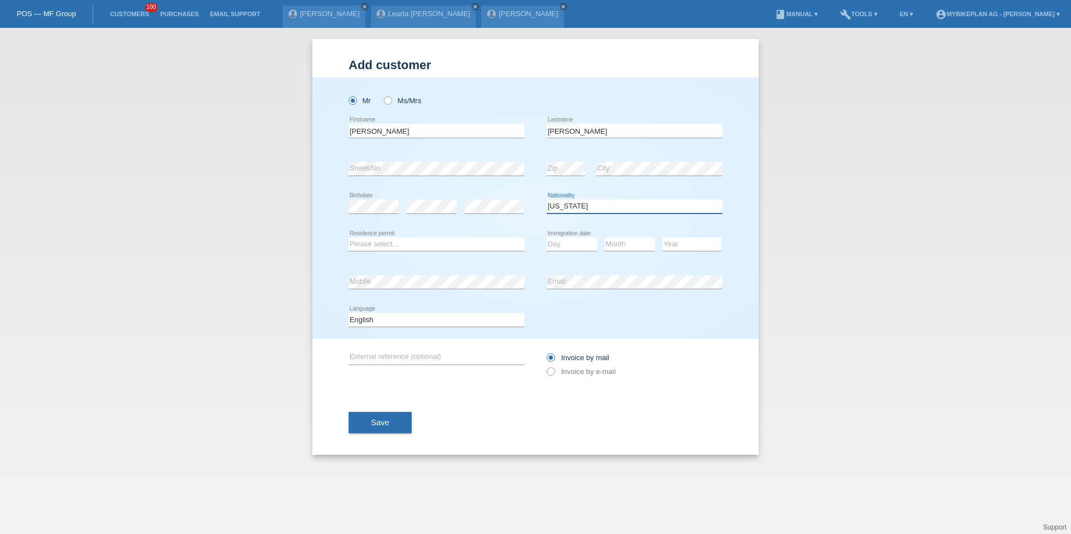
select select "DE"
select select "B"
select select "01"
select select "04"
select select "2023"
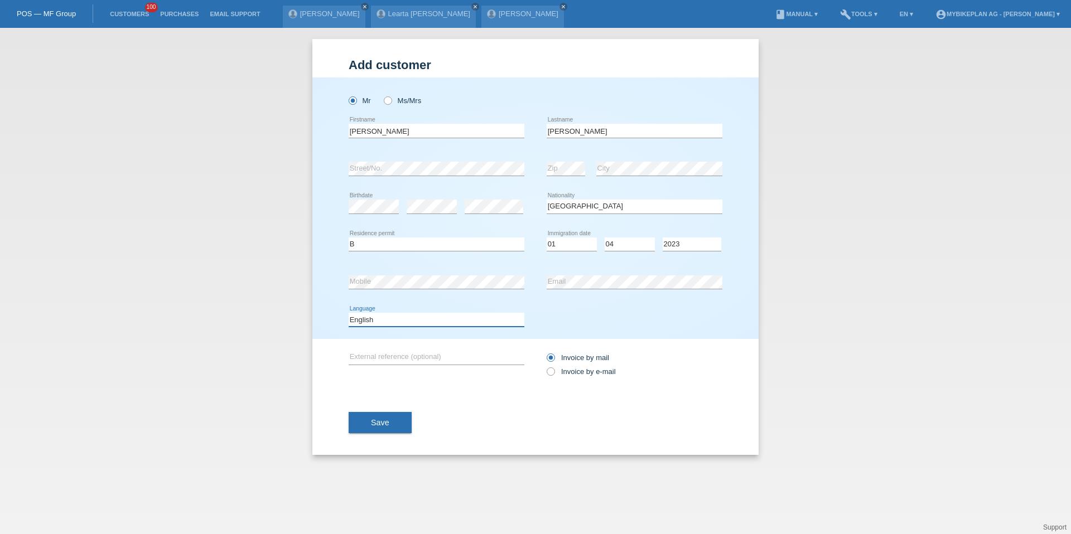
click at [377, 323] on select "Deutsch Français Italiano English" at bounding box center [436, 319] width 176 height 13
select select "de"
click at [579, 376] on div "Invoice by mail Invoice by e-mail" at bounding box center [634, 365] width 176 height 28
click at [579, 368] on label "Invoice by e-mail" at bounding box center [580, 371] width 69 height 8
click at [554, 368] on input "Invoice by e-mail" at bounding box center [549, 374] width 7 height 14
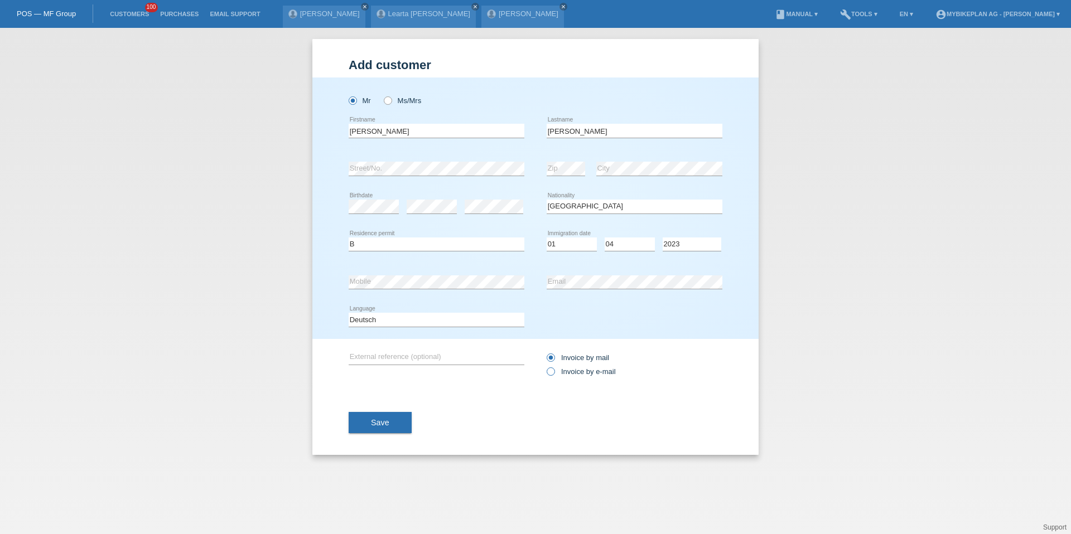
radio input "true"
click at [393, 415] on button "Save" at bounding box center [379, 422] width 63 height 21
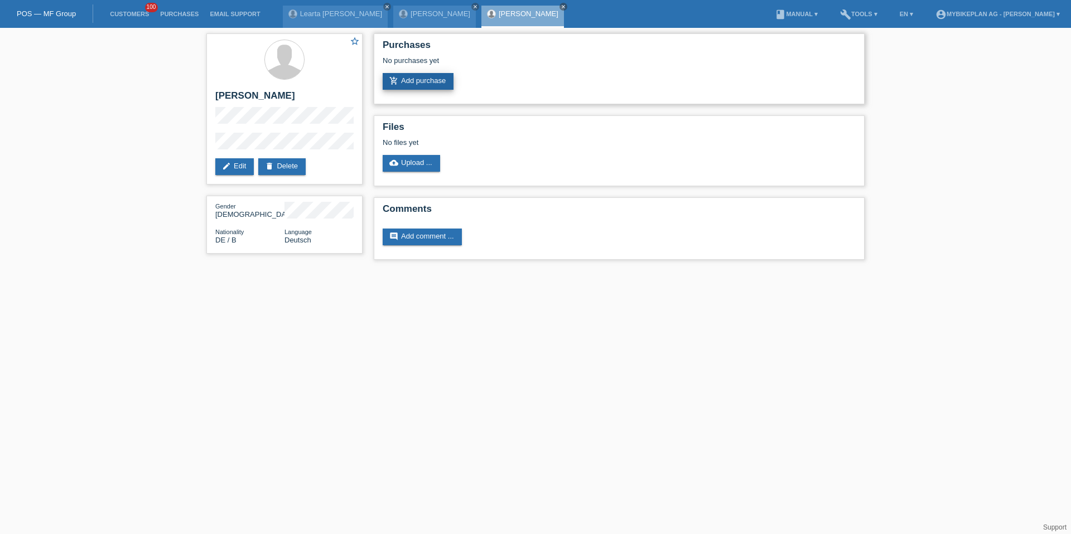
click at [413, 78] on link "add_shopping_cart Add purchase" at bounding box center [417, 81] width 71 height 17
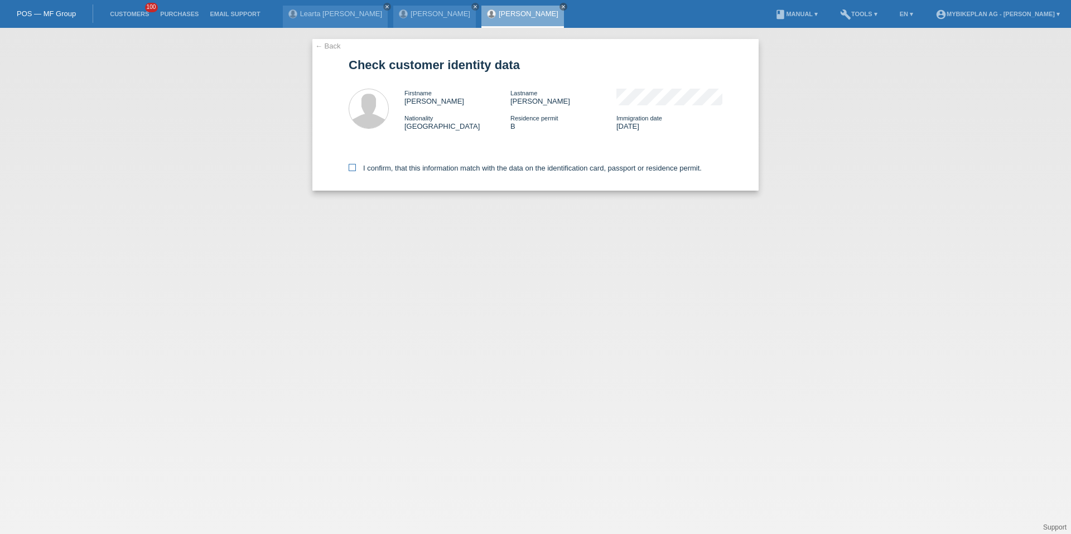
click at [420, 165] on label "I confirm, that this information match with the data on the identification card…" at bounding box center [524, 168] width 353 height 8
click at [356, 165] on input "I confirm, that this information match with the data on the identification card…" at bounding box center [351, 167] width 7 height 7
checkbox input "true"
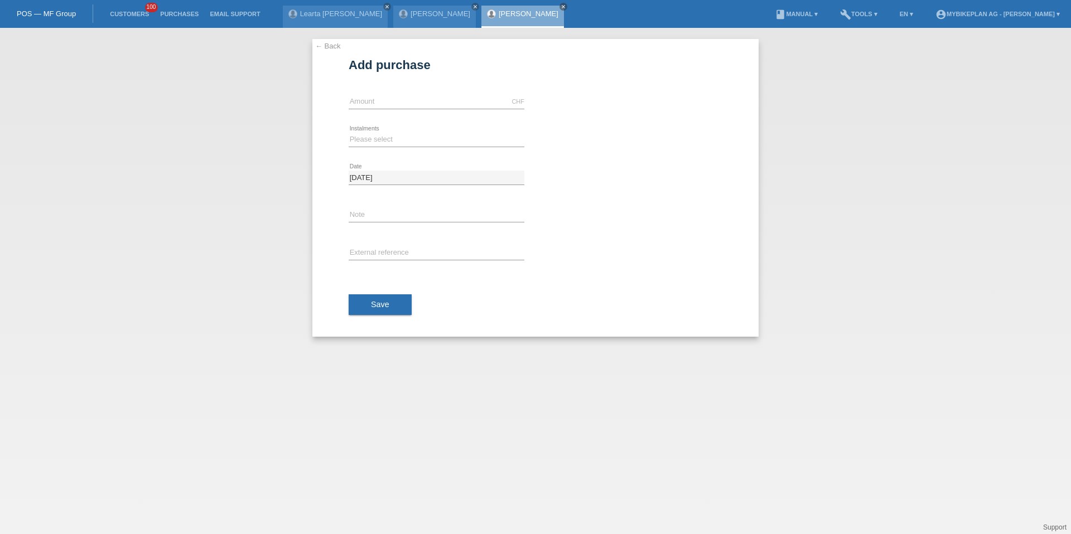
click at [396, 110] on div "CHF error Amount" at bounding box center [436, 102] width 176 height 38
click at [395, 106] on input "text" at bounding box center [436, 102] width 176 height 14
type input "5900.00"
click at [369, 147] on icon at bounding box center [436, 147] width 176 height 1
click at [369, 145] on select "Please select 6 instalments 12 instalments 18 instalments 24 instalments 36 ins…" at bounding box center [436, 139] width 176 height 13
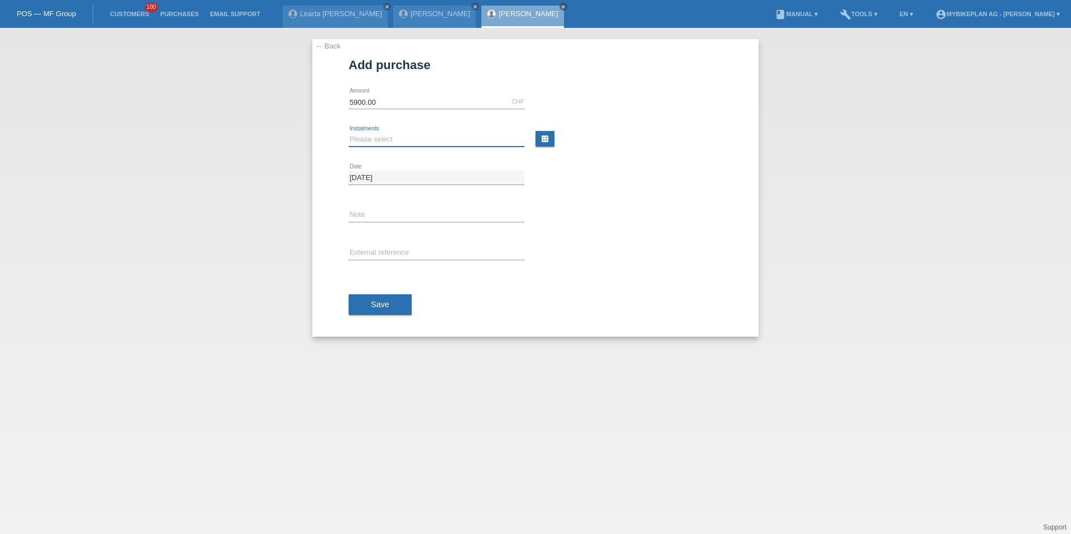
click at [400, 140] on select "Please select 6 instalments 12 instalments 18 instalments 24 instalments 36 ins…" at bounding box center [436, 139] width 176 height 13
select select "488"
click at [375, 254] on input "text" at bounding box center [436, 253] width 176 height 14
paste input "41675060859"
type input "41675060859"
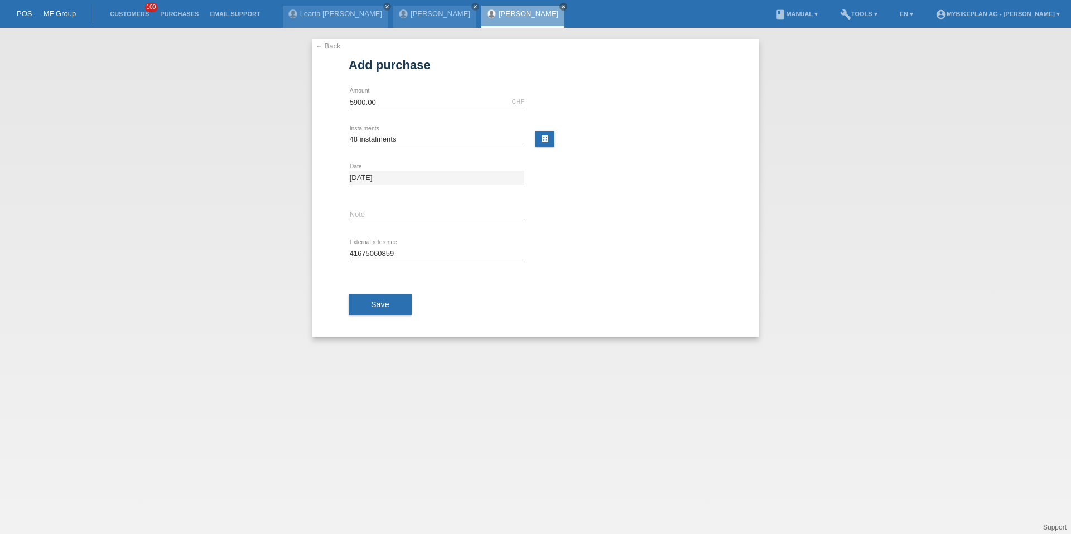
click at [383, 290] on div "Save" at bounding box center [535, 305] width 374 height 65
click at [383, 301] on span "Save" at bounding box center [380, 304] width 18 height 9
